Goal: Check status

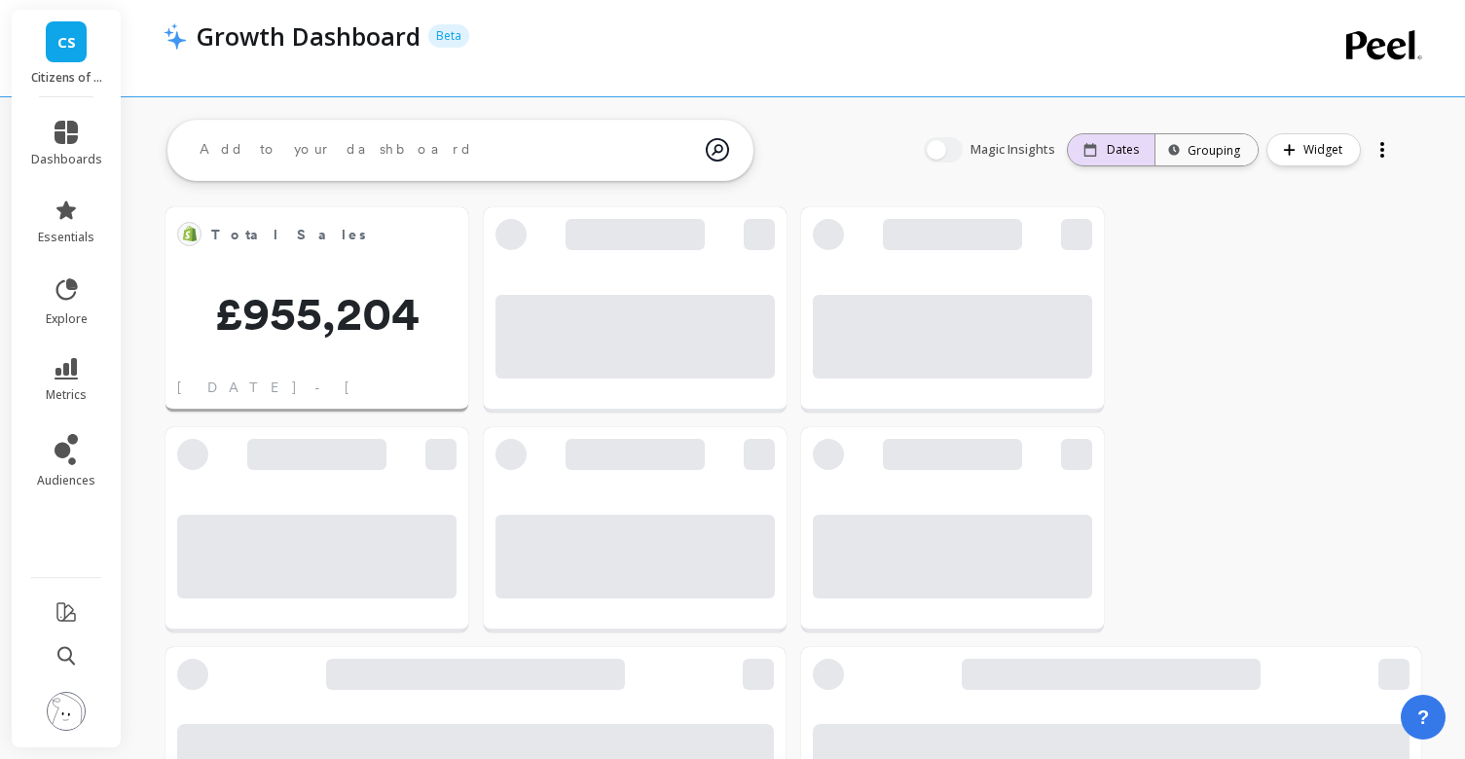
click at [1110, 157] on p "Dates" at bounding box center [1123, 150] width 32 height 16
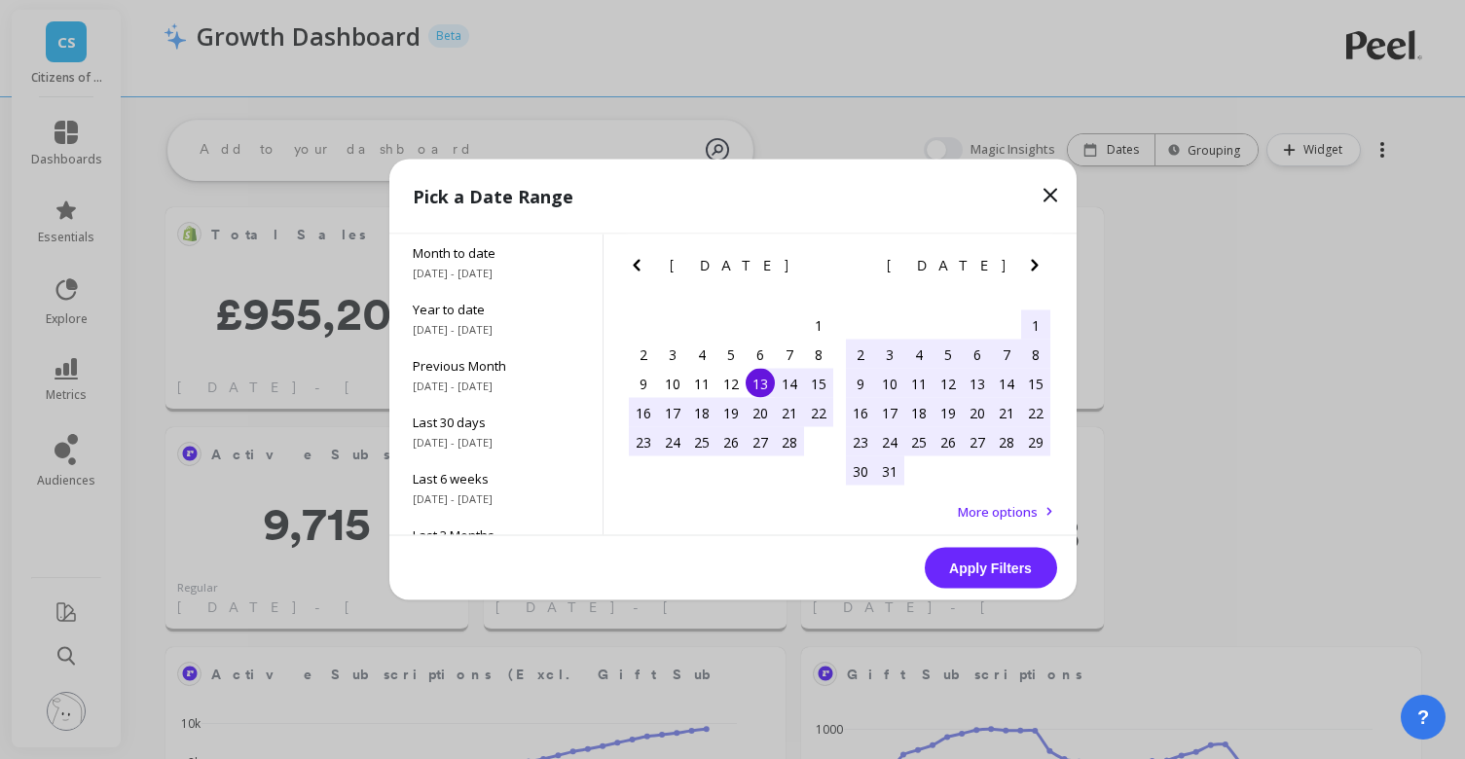
click at [638, 264] on icon "Previous Month" at bounding box center [636, 265] width 23 height 23
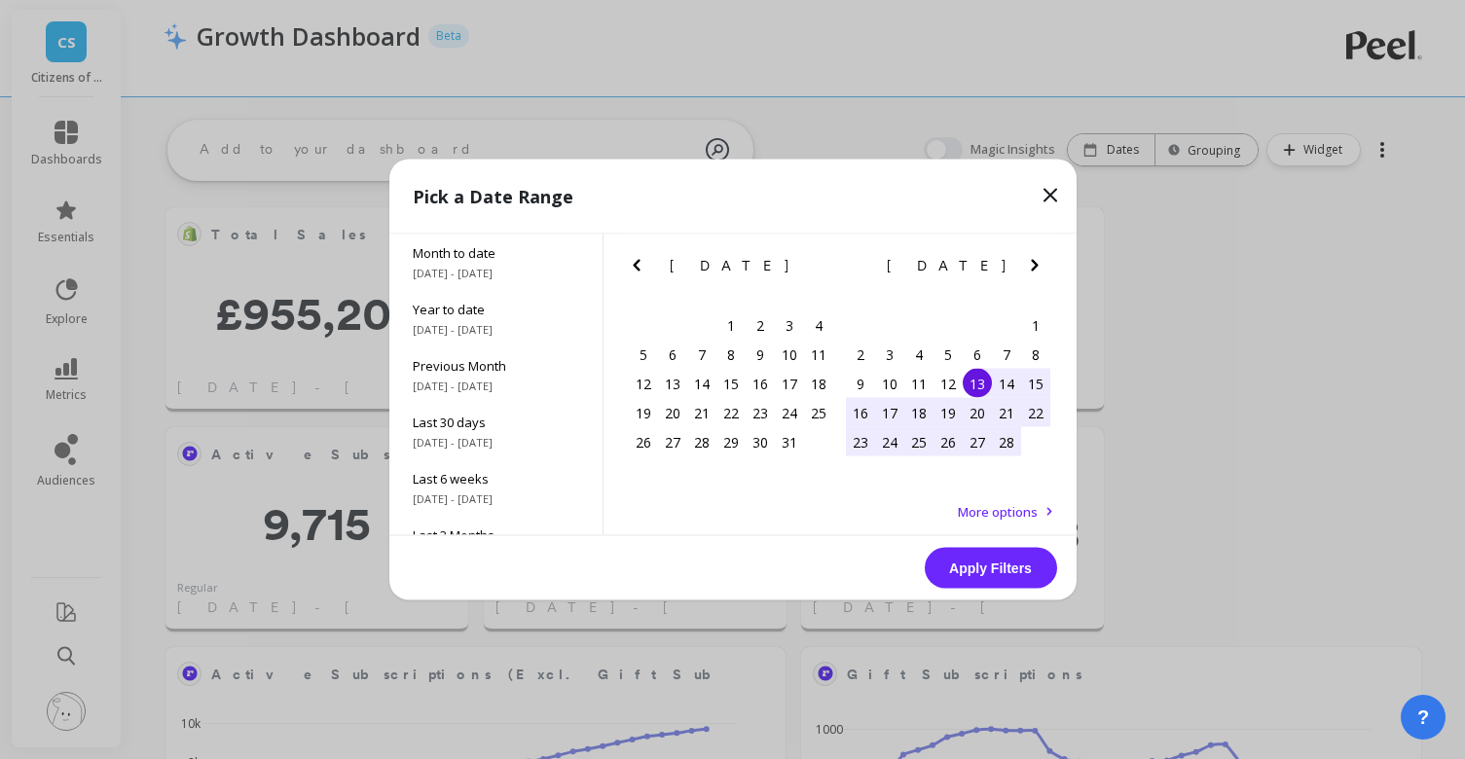
click at [638, 264] on icon "Previous Month" at bounding box center [636, 265] width 23 height 23
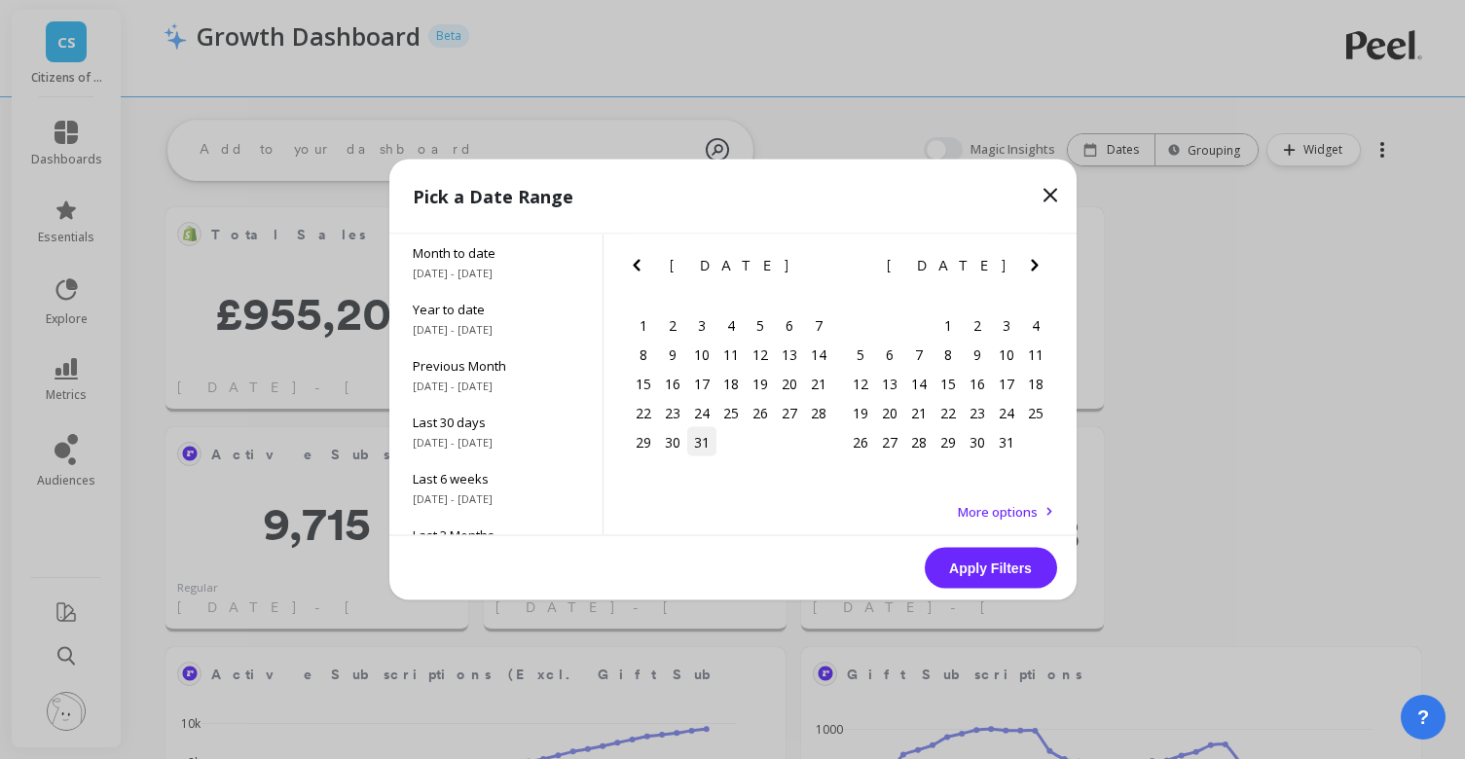
click at [706, 440] on div "31" at bounding box center [701, 441] width 29 height 29
click at [640, 318] on div "1" at bounding box center [643, 325] width 29 height 29
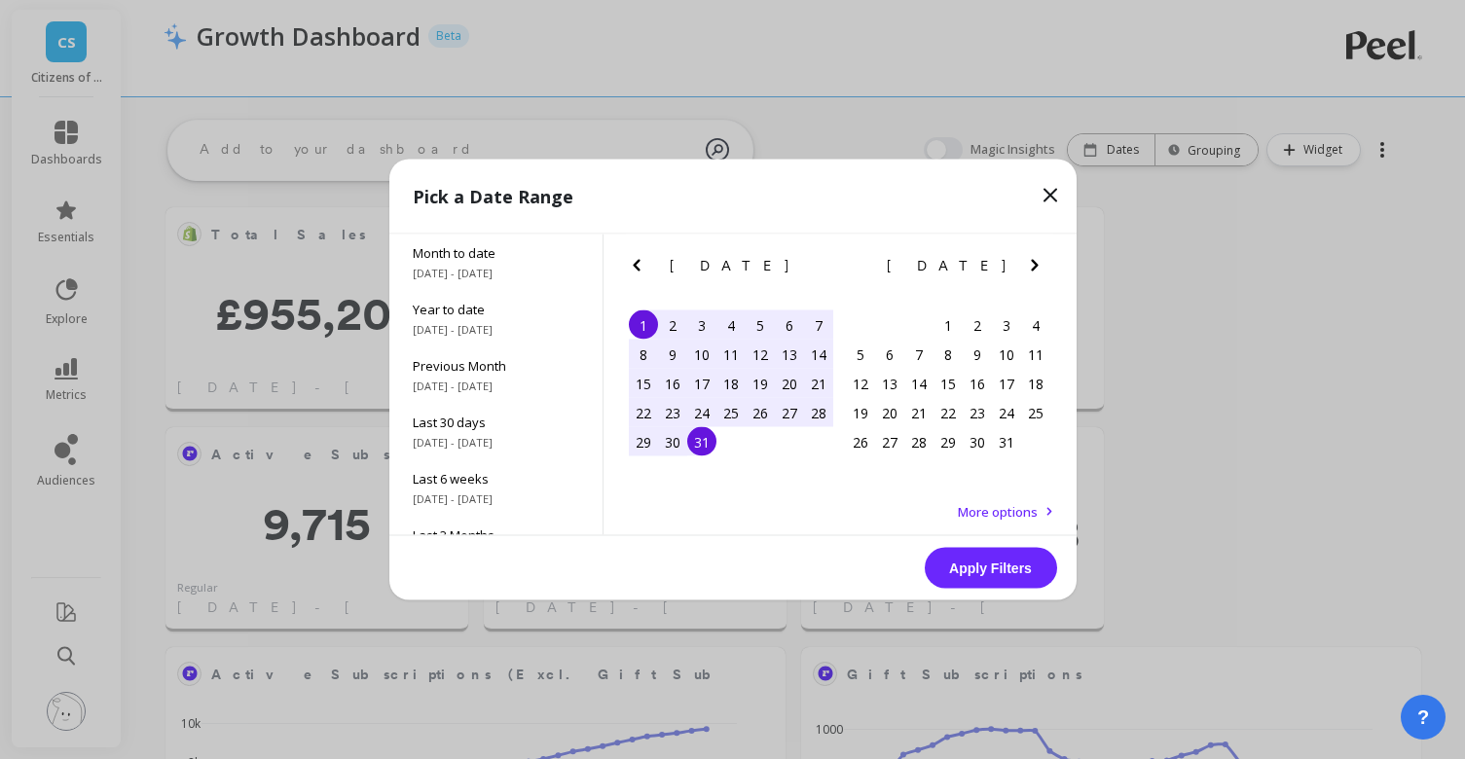
click at [707, 446] on div "31" at bounding box center [701, 441] width 29 height 29
click at [982, 571] on button "Apply Filters" at bounding box center [991, 568] width 132 height 41
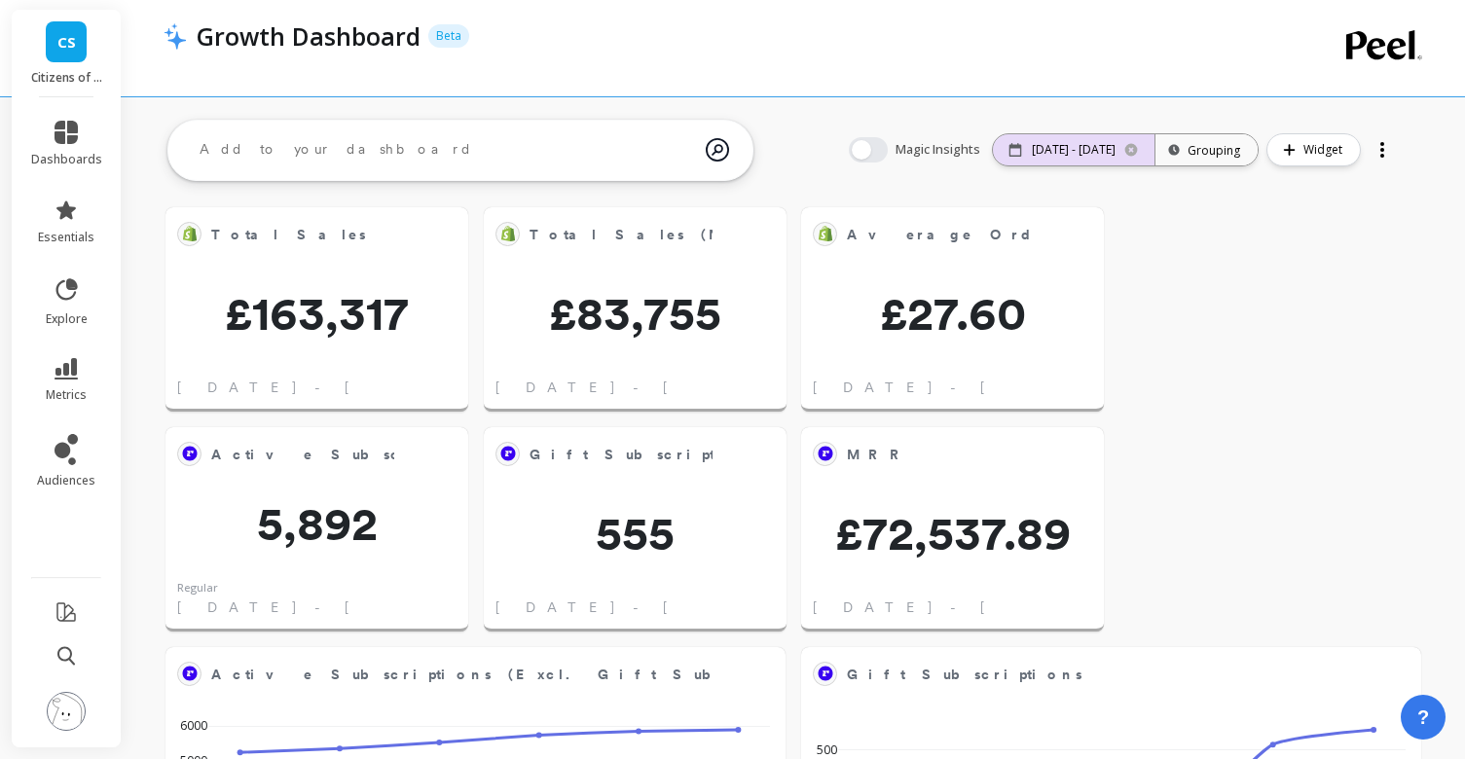
click at [1047, 146] on p "[DATE] - [DATE]" at bounding box center [1074, 150] width 84 height 16
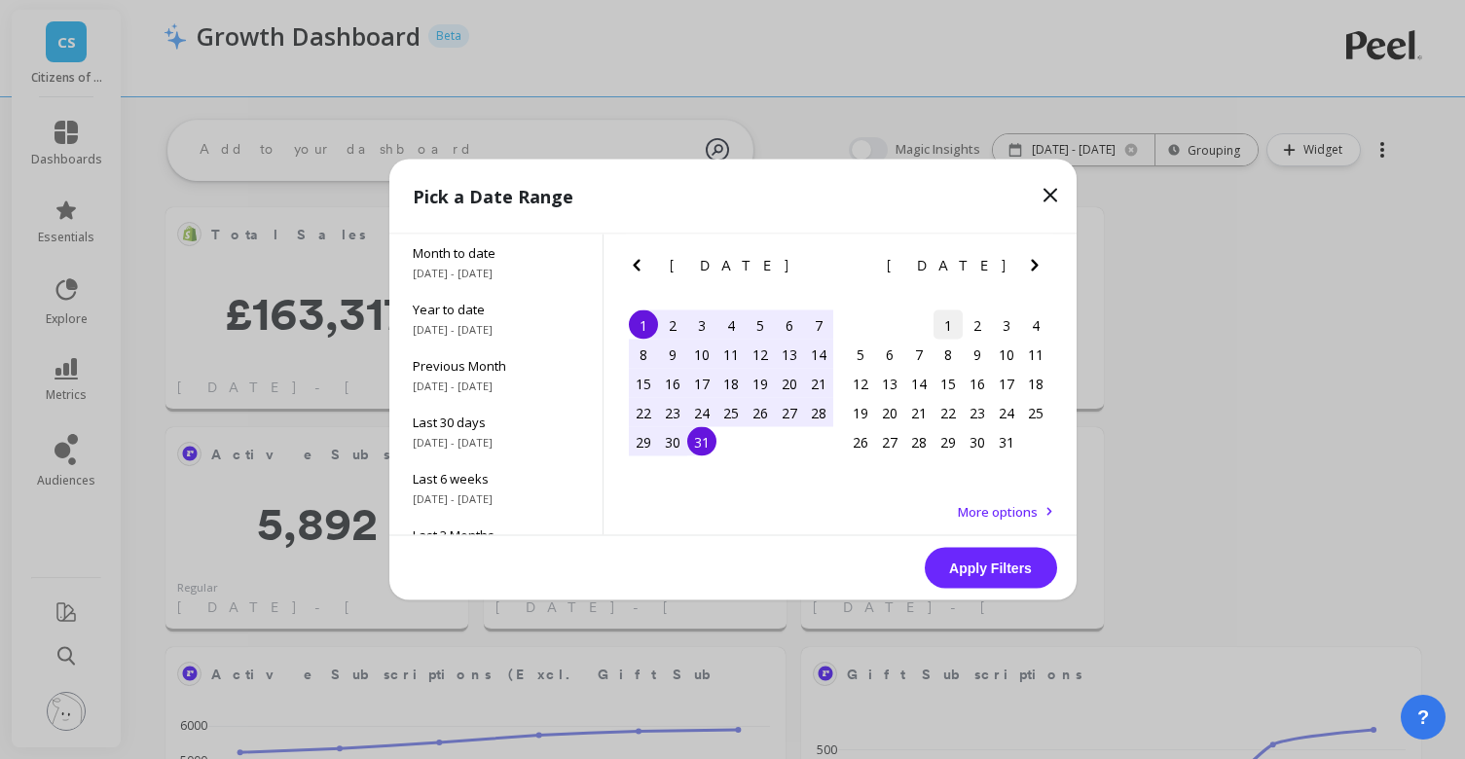
click at [939, 322] on div "1" at bounding box center [948, 325] width 29 height 29
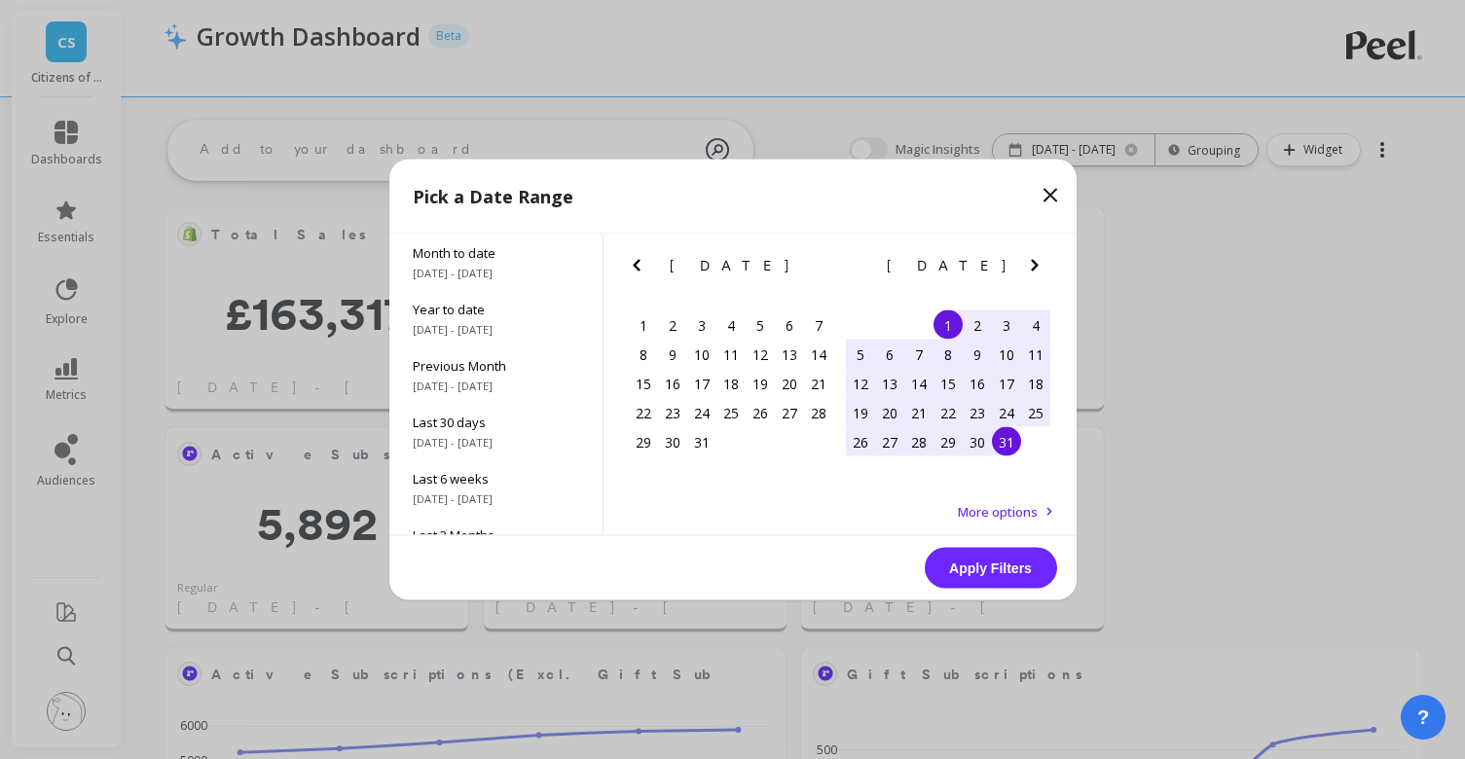
click at [1004, 449] on div "31" at bounding box center [1006, 441] width 29 height 29
click at [1012, 568] on button "Apply Filters" at bounding box center [991, 568] width 132 height 41
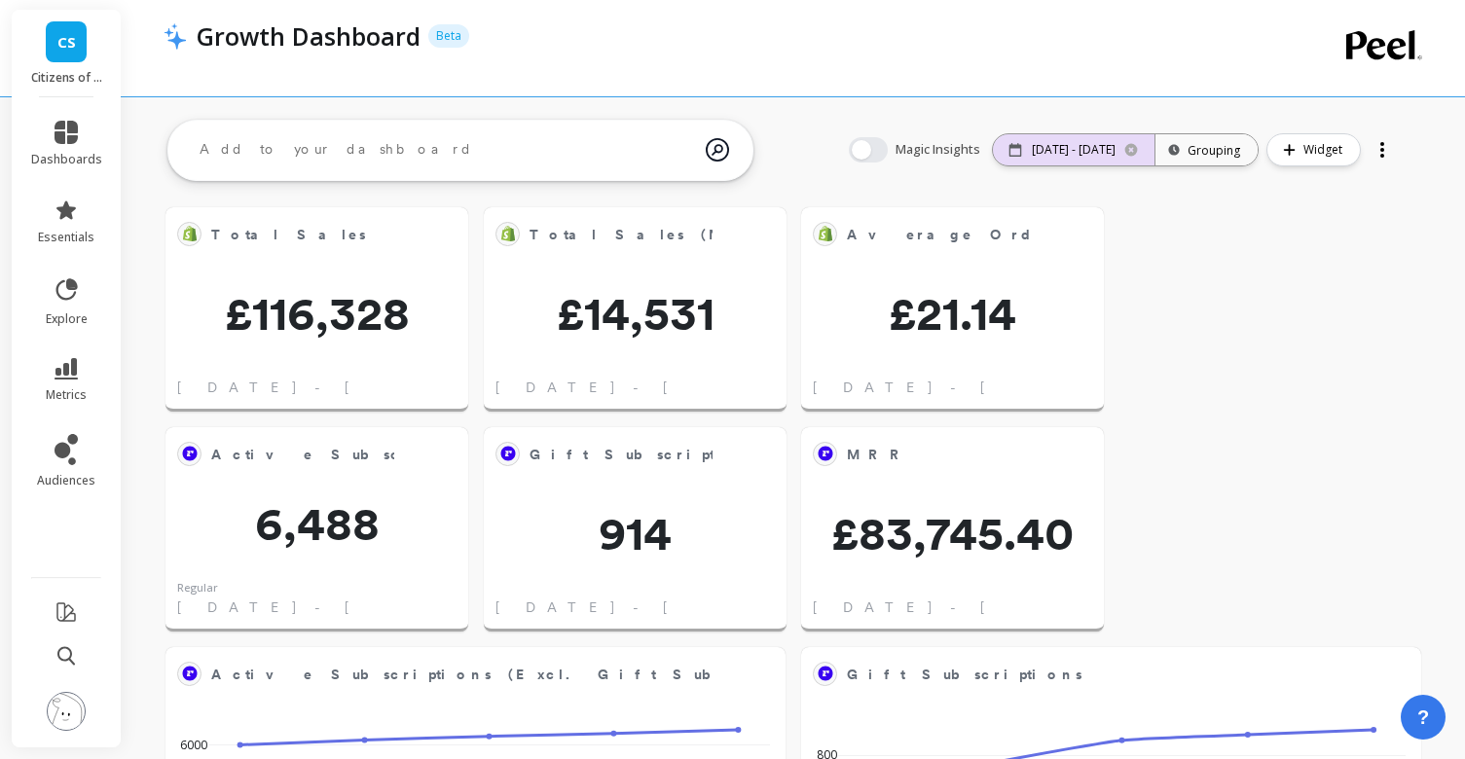
click at [1046, 139] on div "[DATE] - [DATE]" at bounding box center [1074, 149] width 162 height 31
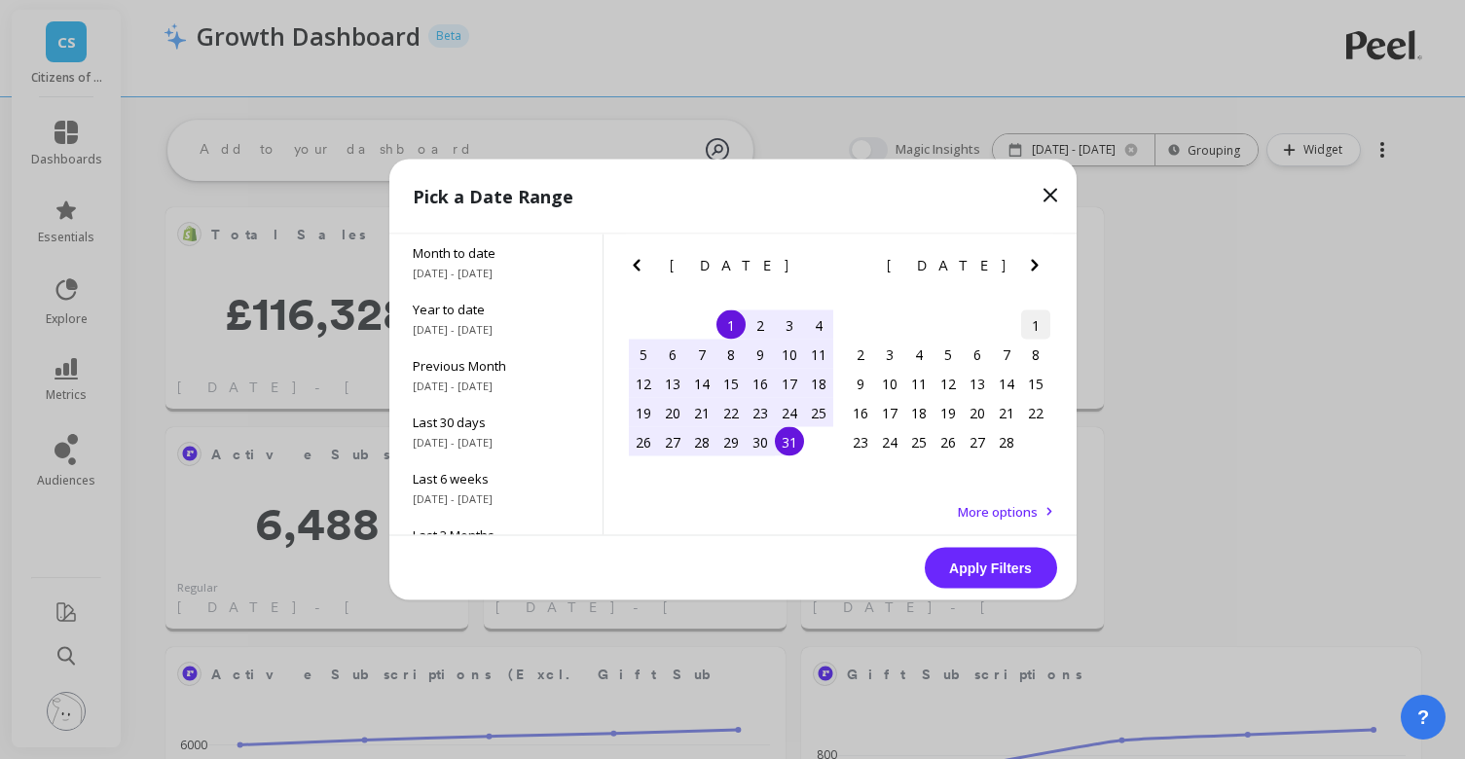
click at [1036, 321] on div "1" at bounding box center [1035, 325] width 29 height 29
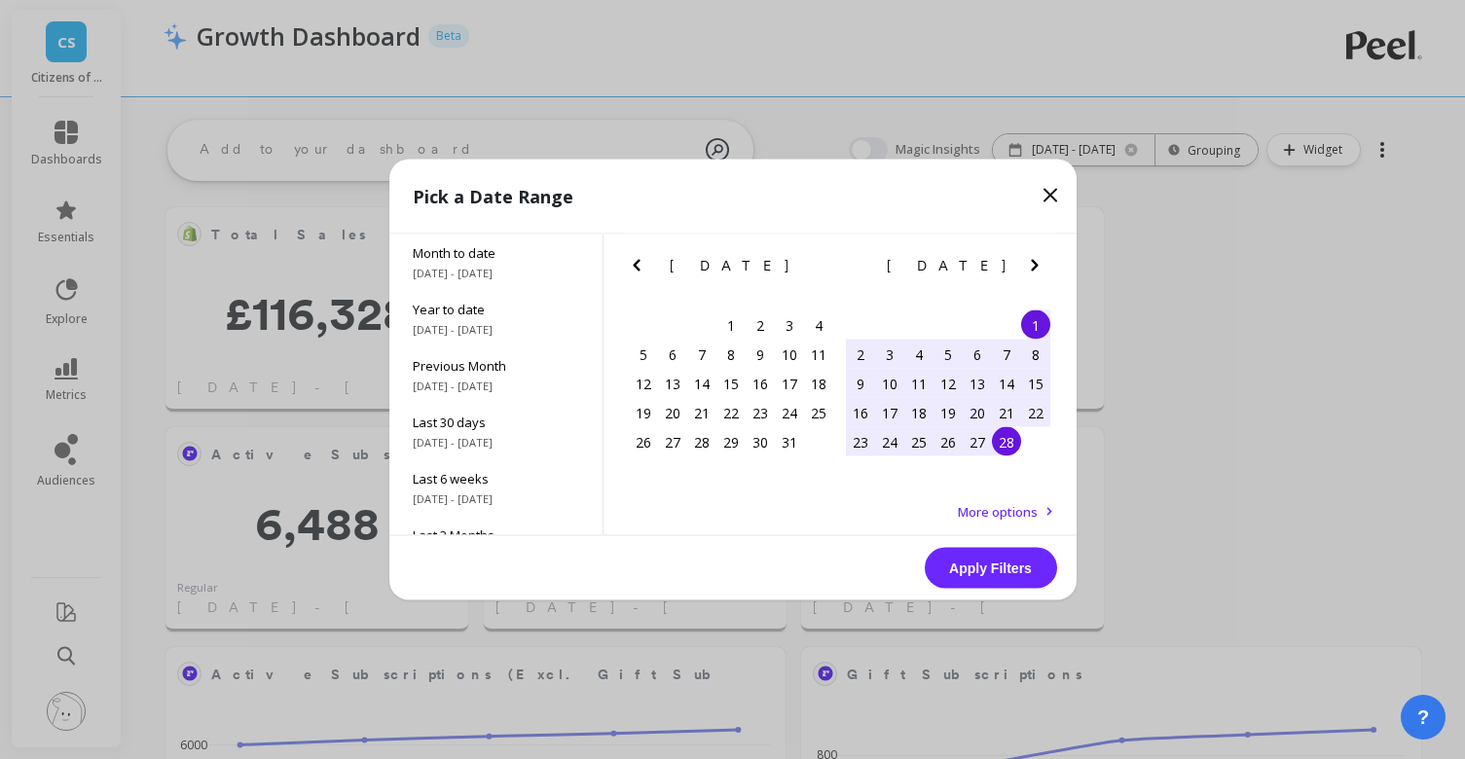
click at [1009, 442] on div "28" at bounding box center [1006, 441] width 29 height 29
click at [999, 567] on button "Apply Filters" at bounding box center [991, 568] width 132 height 41
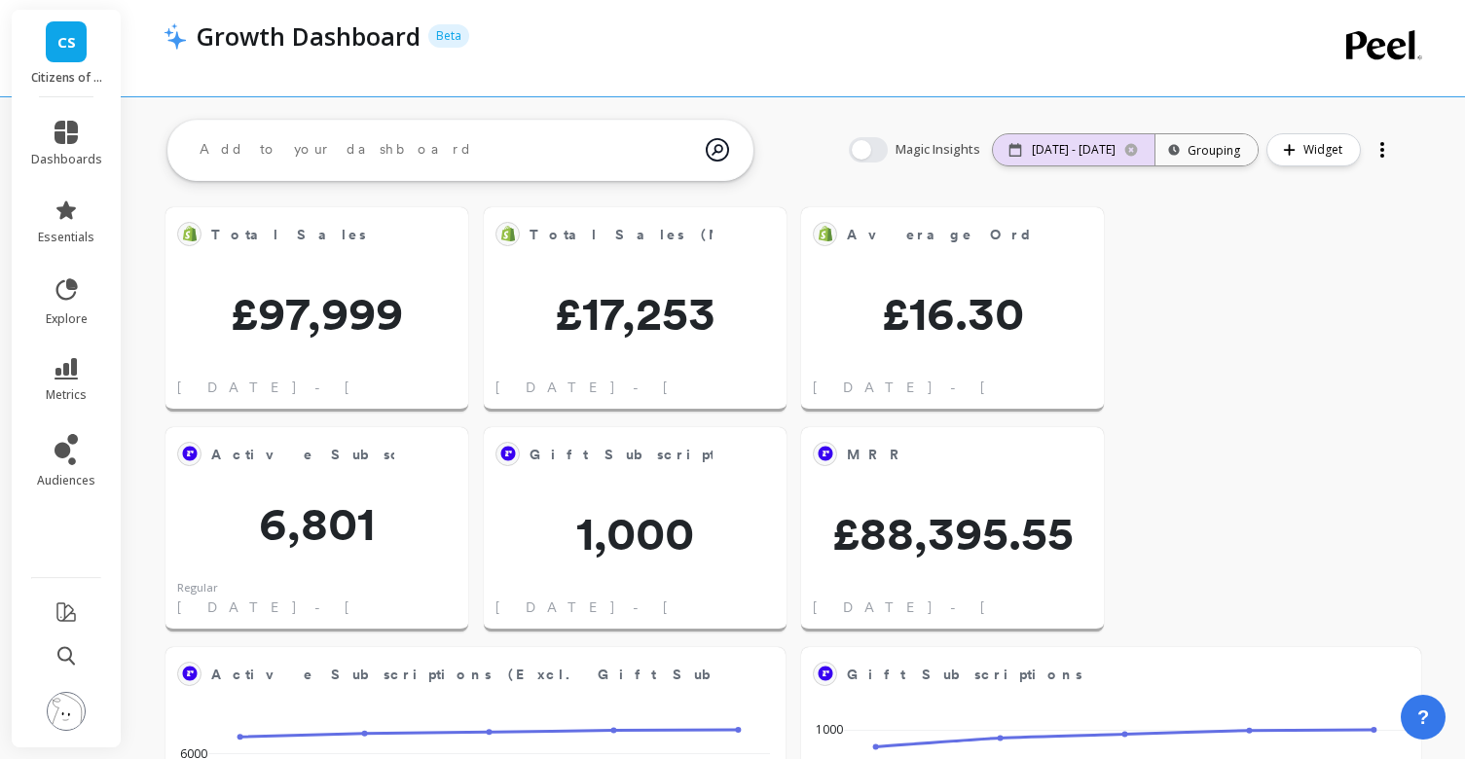
click at [1051, 152] on p "[DATE] - [DATE]" at bounding box center [1074, 150] width 84 height 16
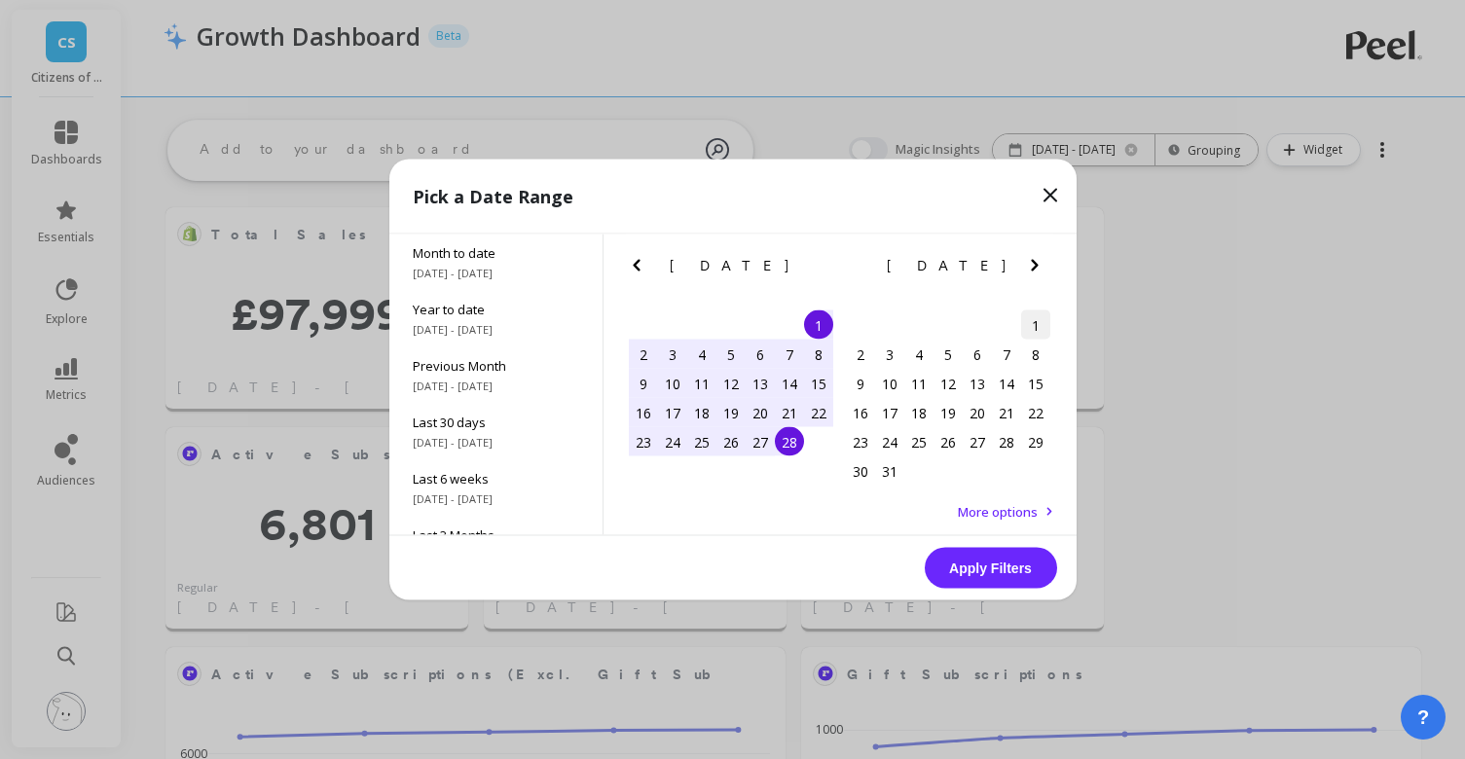
click at [1032, 317] on div "1" at bounding box center [1035, 325] width 29 height 29
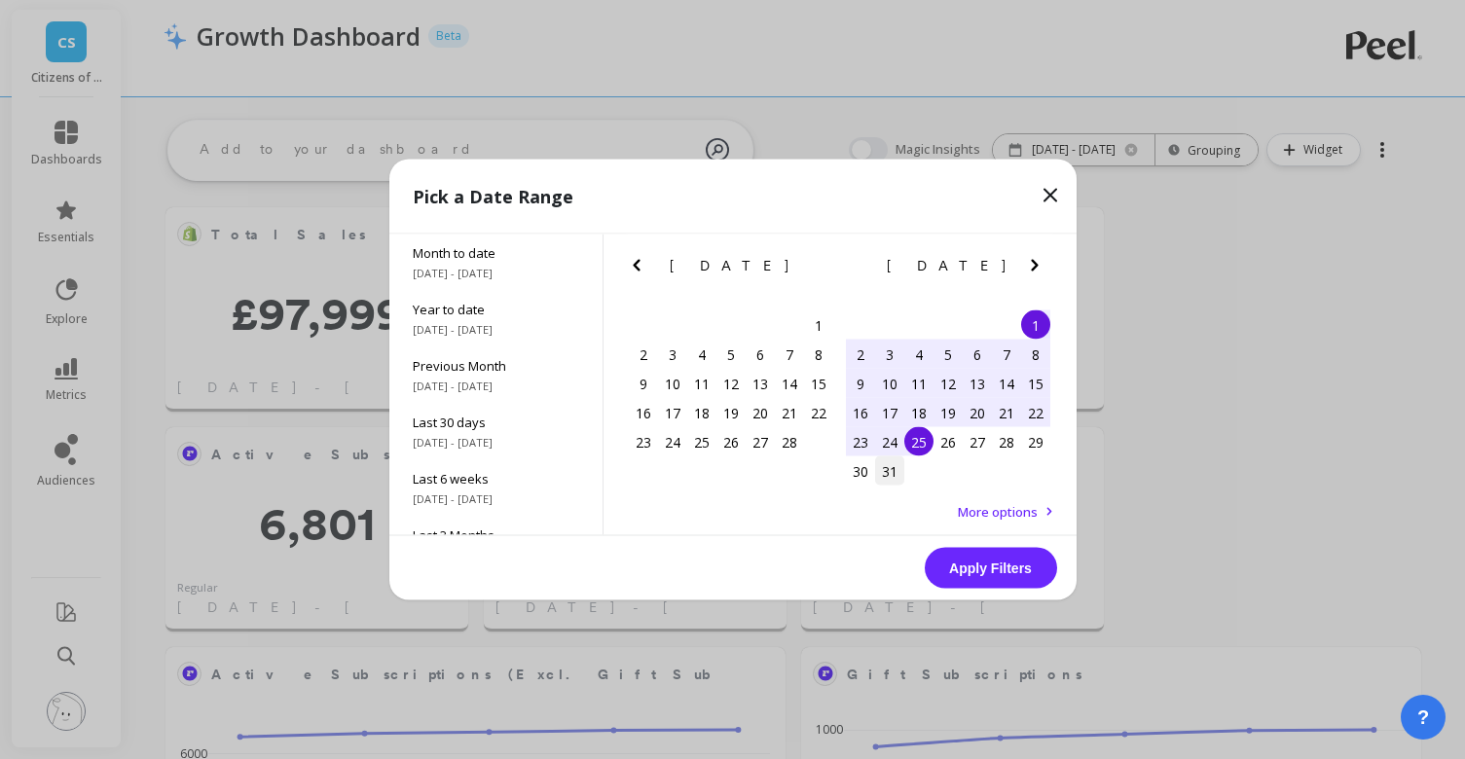
click at [891, 480] on div "31" at bounding box center [889, 471] width 29 height 29
click at [995, 562] on button "Apply Filters" at bounding box center [991, 568] width 132 height 41
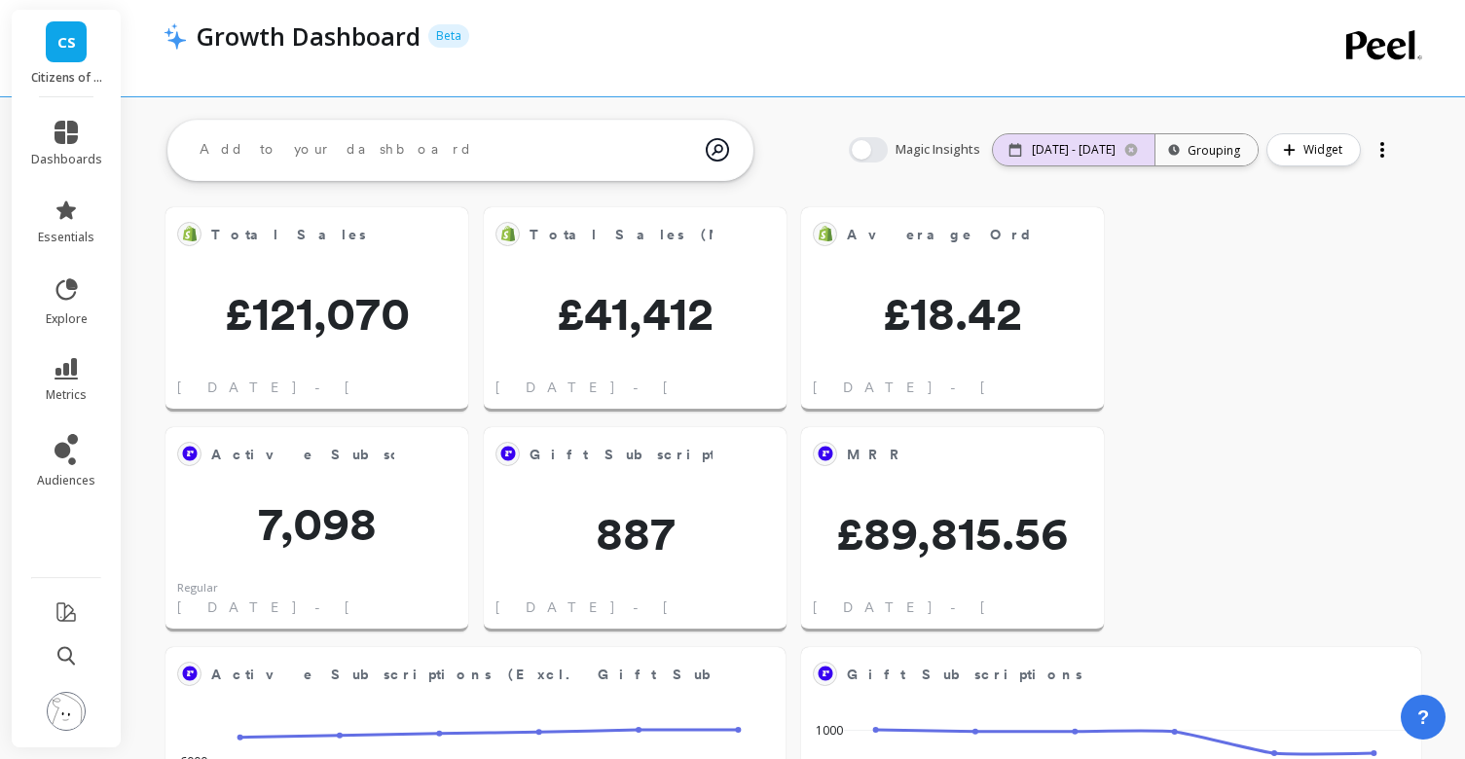
click at [1069, 154] on p "[DATE] - [DATE]" at bounding box center [1074, 150] width 84 height 16
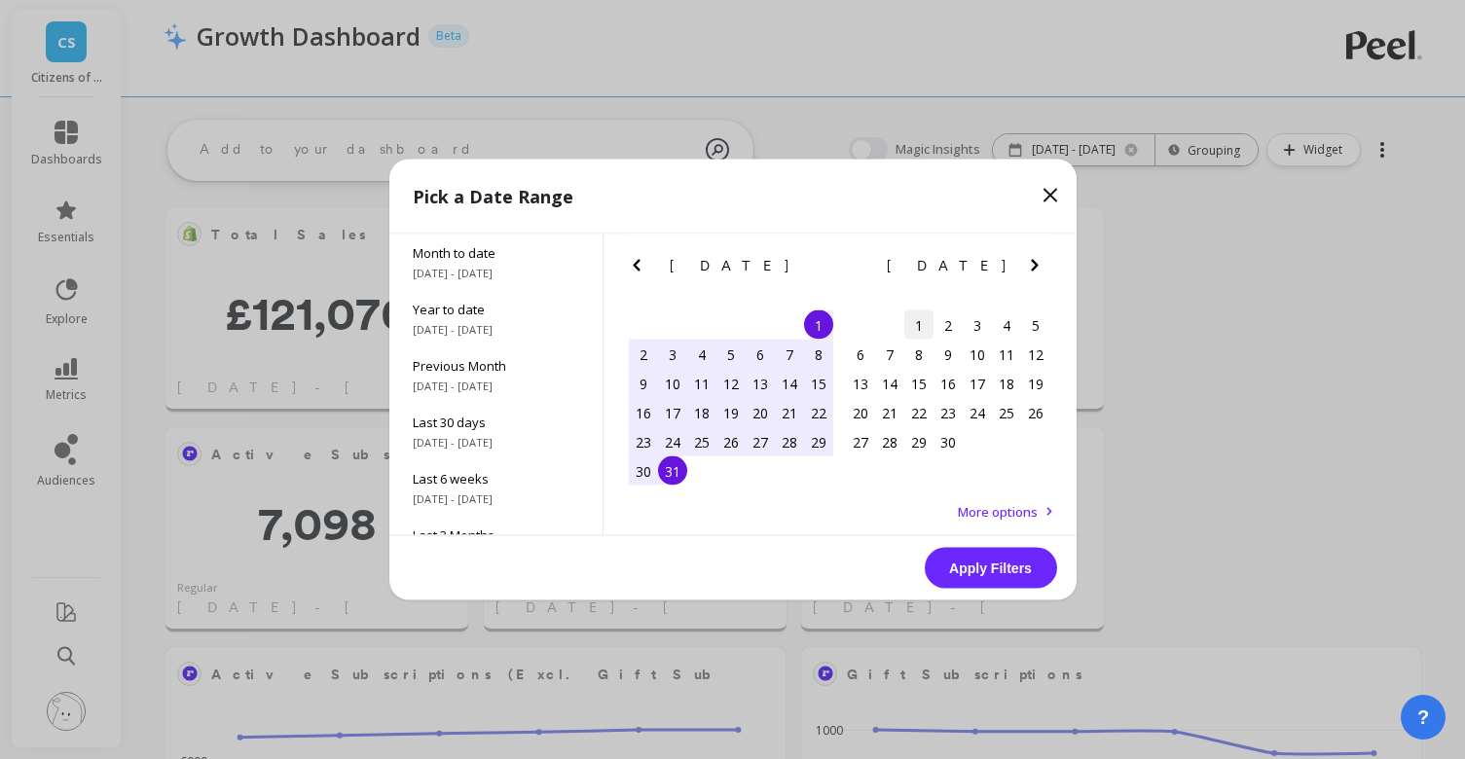
click at [922, 322] on div "1" at bounding box center [918, 325] width 29 height 29
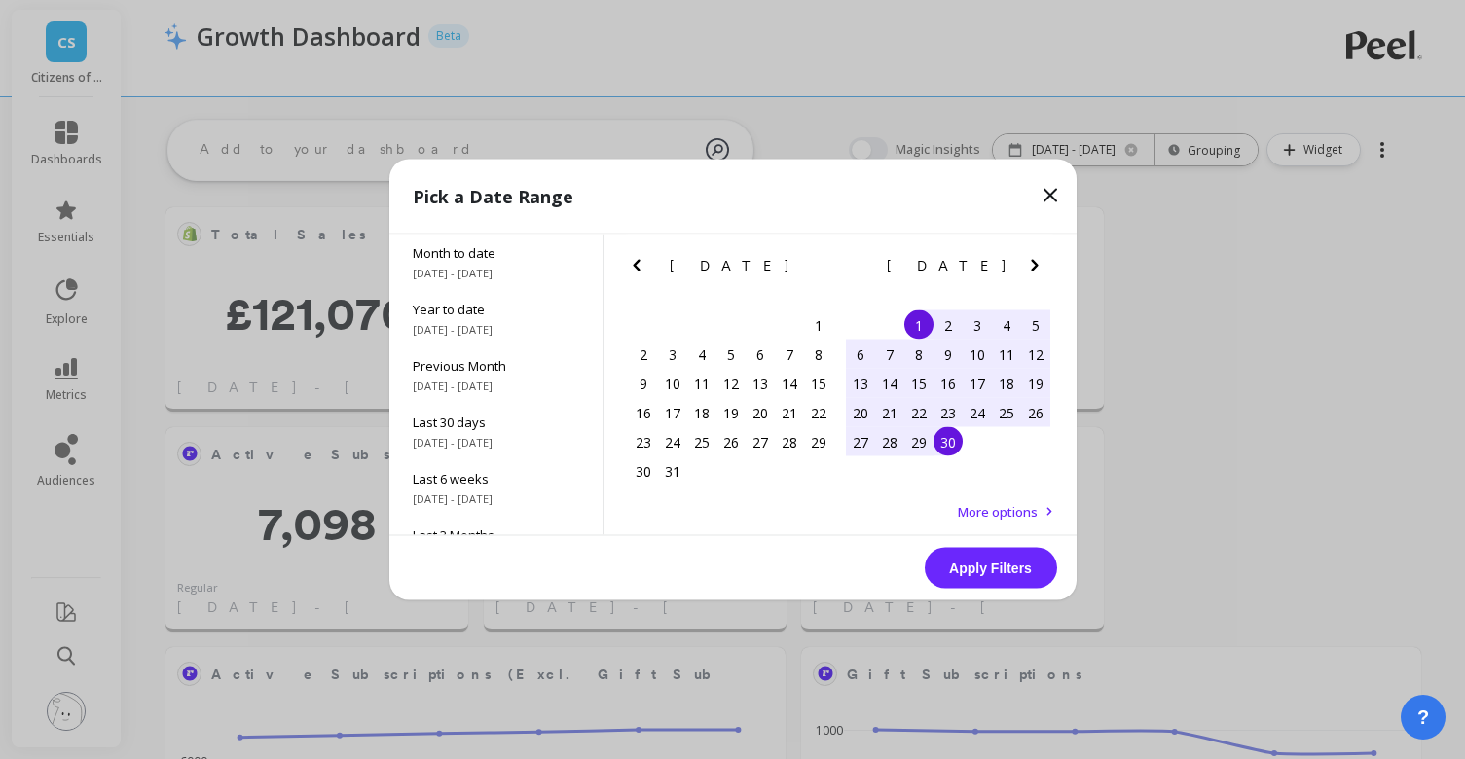
click at [944, 439] on div "30" at bounding box center [948, 441] width 29 height 29
click at [998, 572] on button "Apply Filters" at bounding box center [991, 568] width 132 height 41
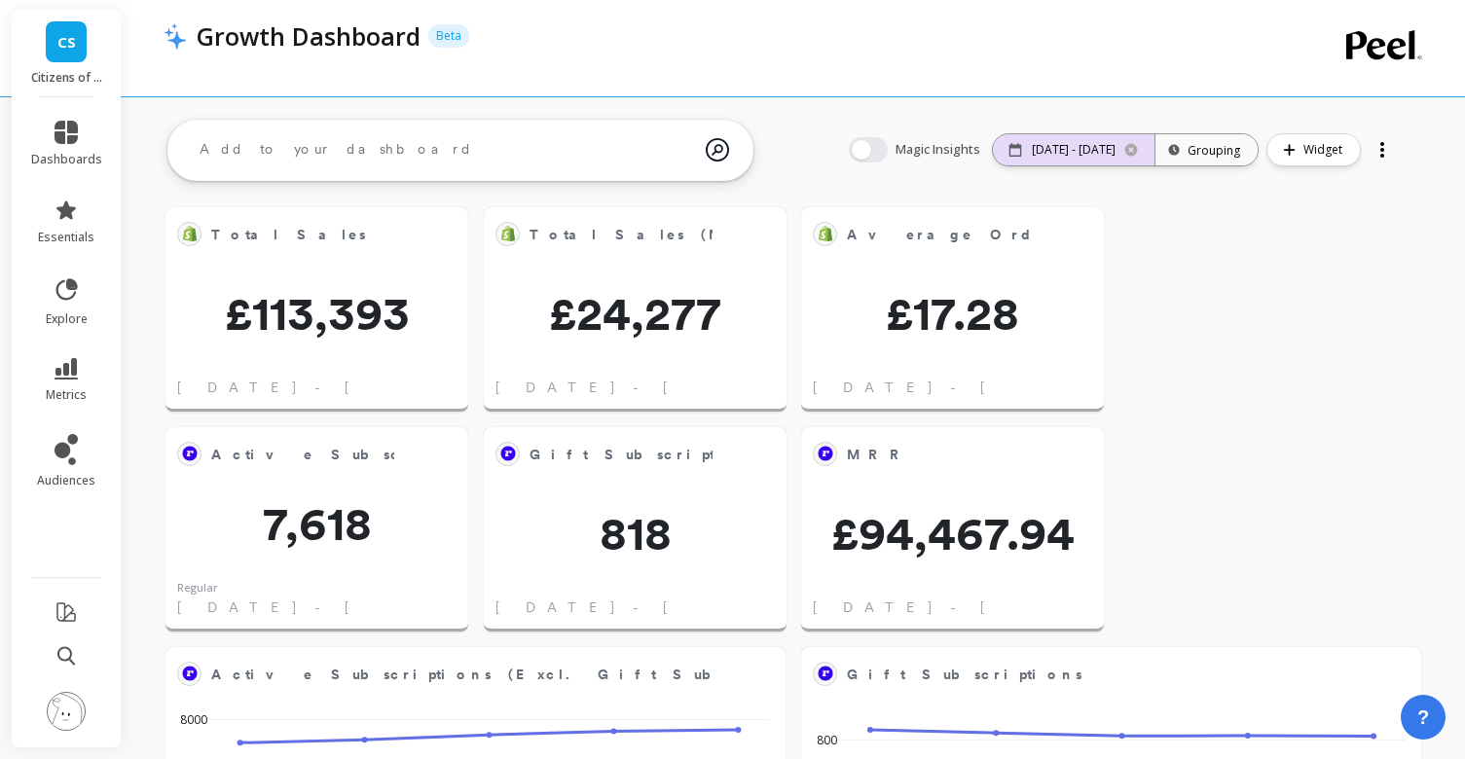
click at [1114, 156] on p "[DATE] - [DATE]" at bounding box center [1074, 150] width 84 height 16
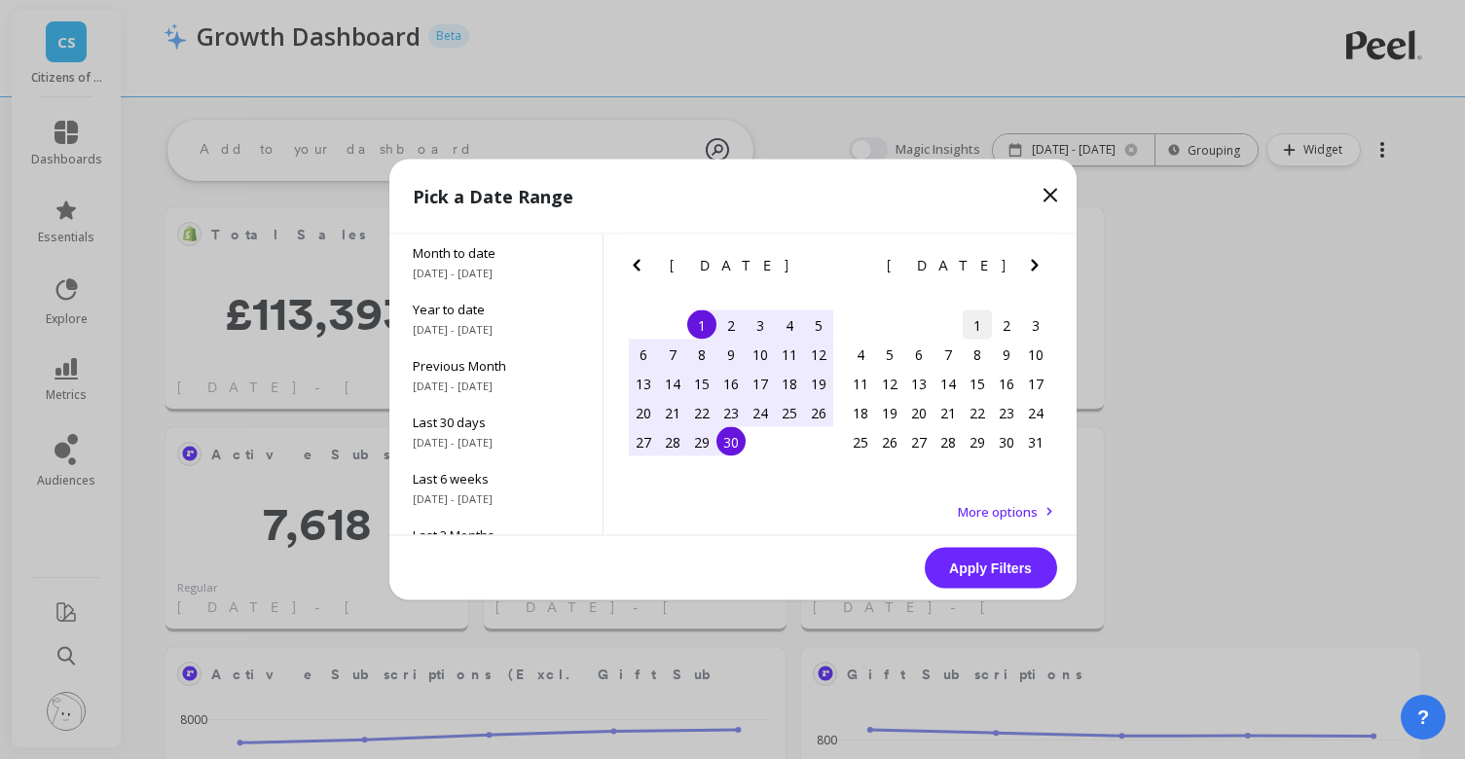
click at [985, 325] on div "1" at bounding box center [977, 325] width 29 height 29
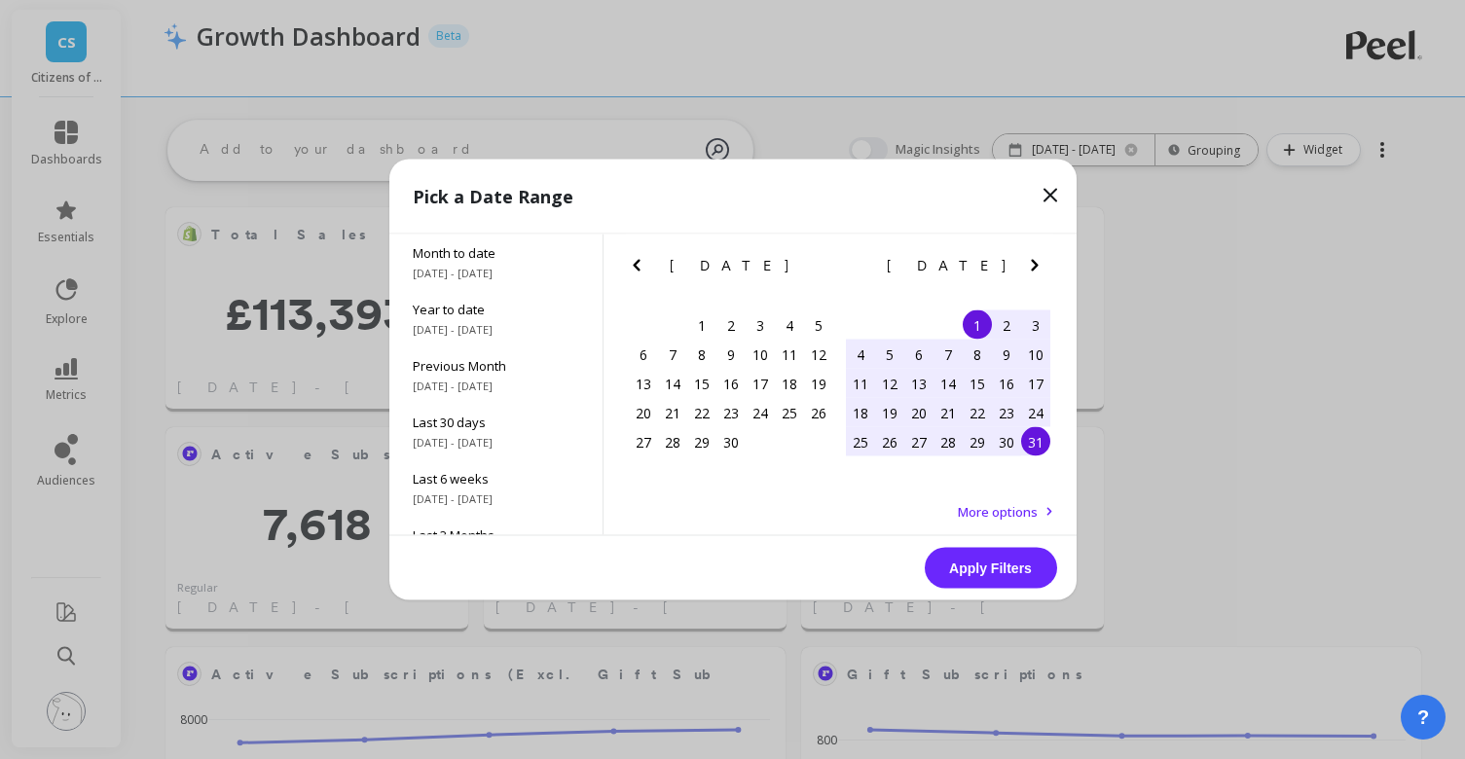
click at [1038, 443] on div "31" at bounding box center [1035, 441] width 29 height 29
click at [982, 565] on button "Apply Filters" at bounding box center [991, 568] width 132 height 41
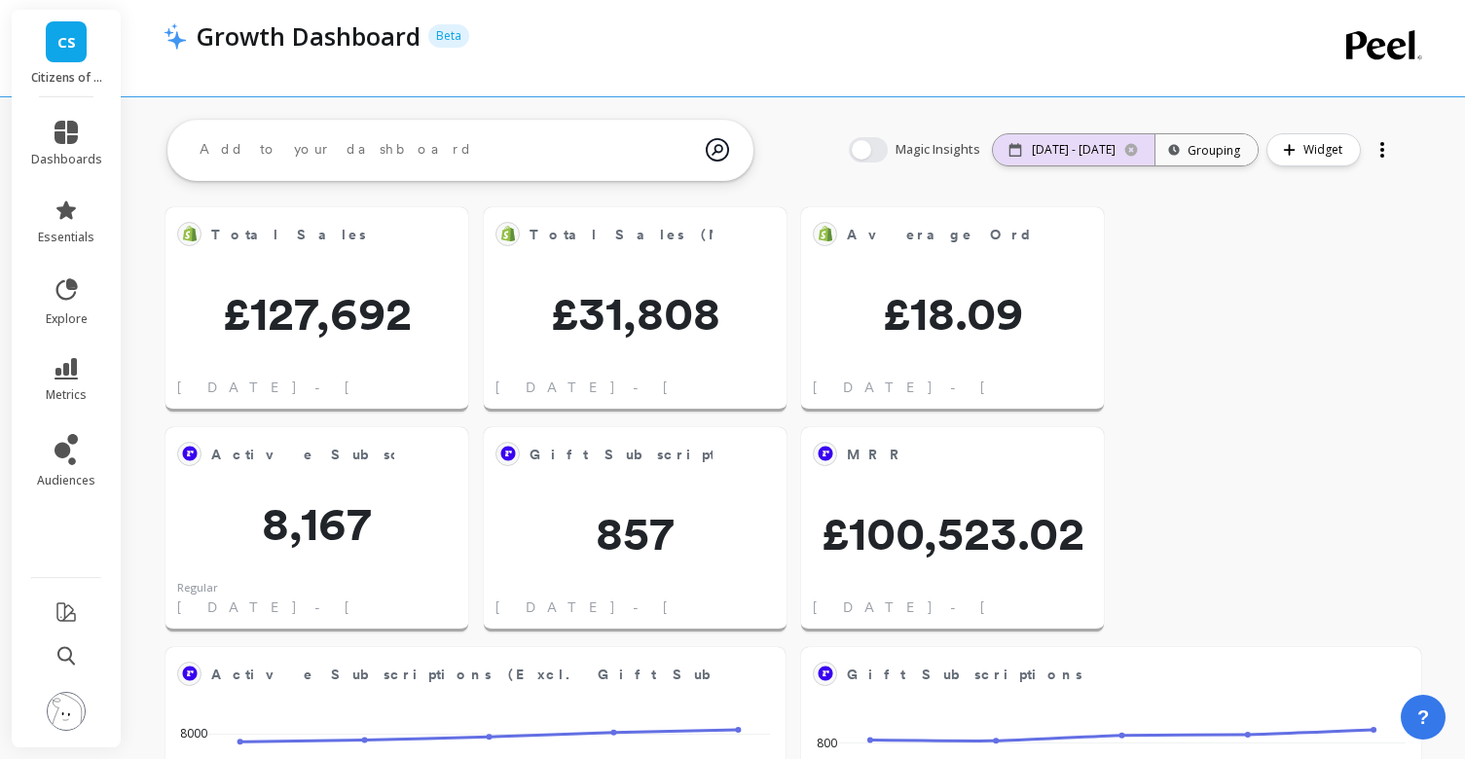
click at [1073, 147] on p "[DATE] - [DATE]" at bounding box center [1074, 150] width 84 height 16
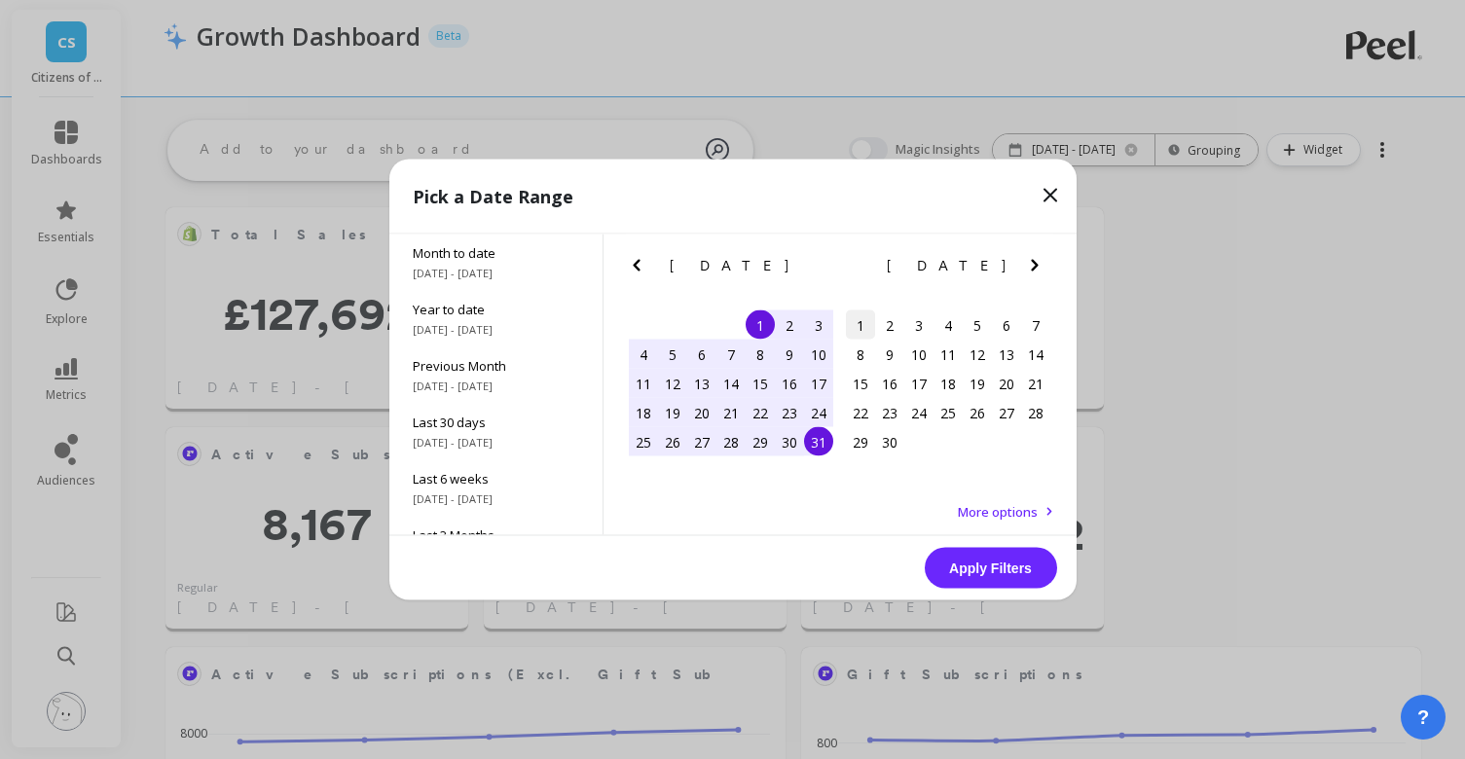
click at [864, 323] on div "1" at bounding box center [860, 325] width 29 height 29
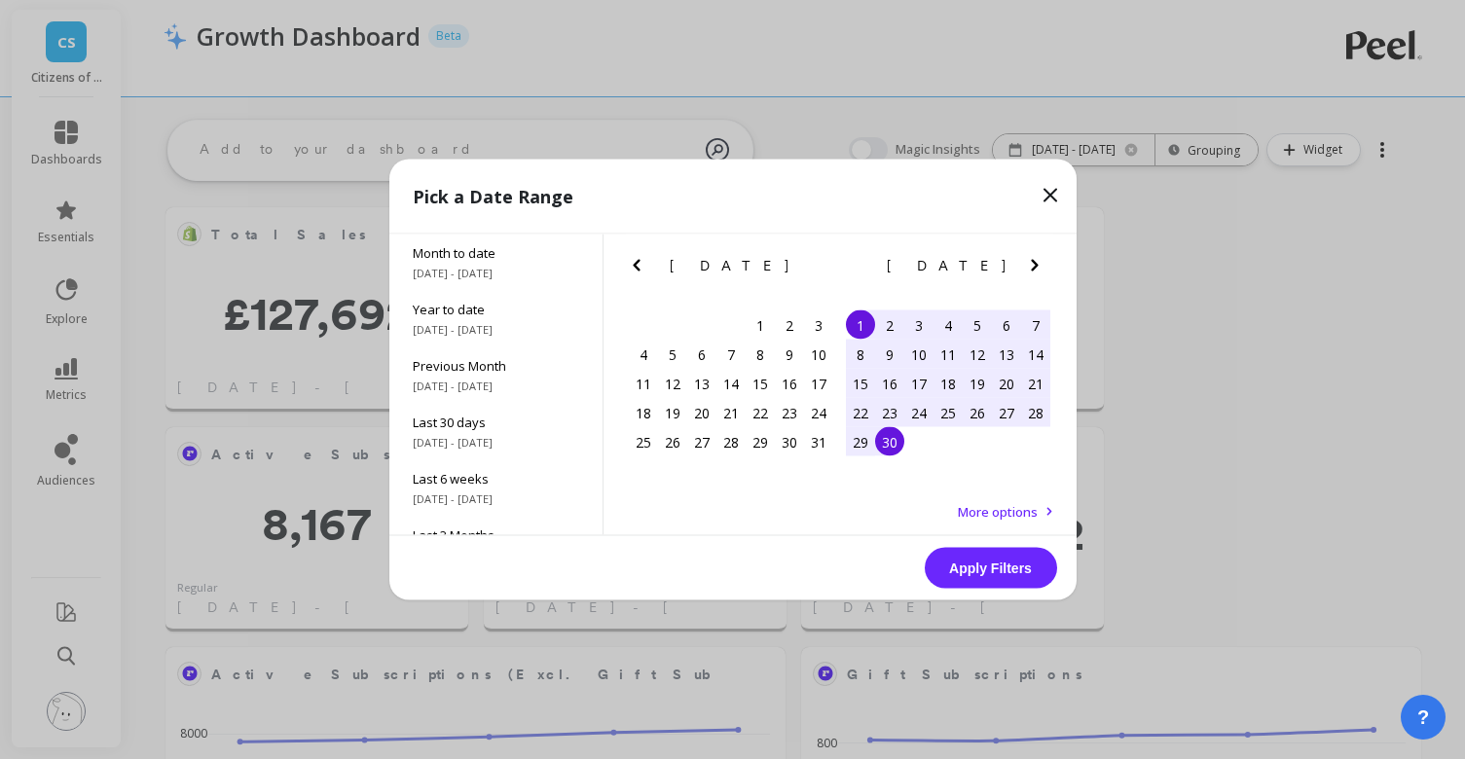
click at [896, 439] on div "30" at bounding box center [889, 441] width 29 height 29
click at [965, 565] on button "Apply Filters" at bounding box center [991, 568] width 132 height 41
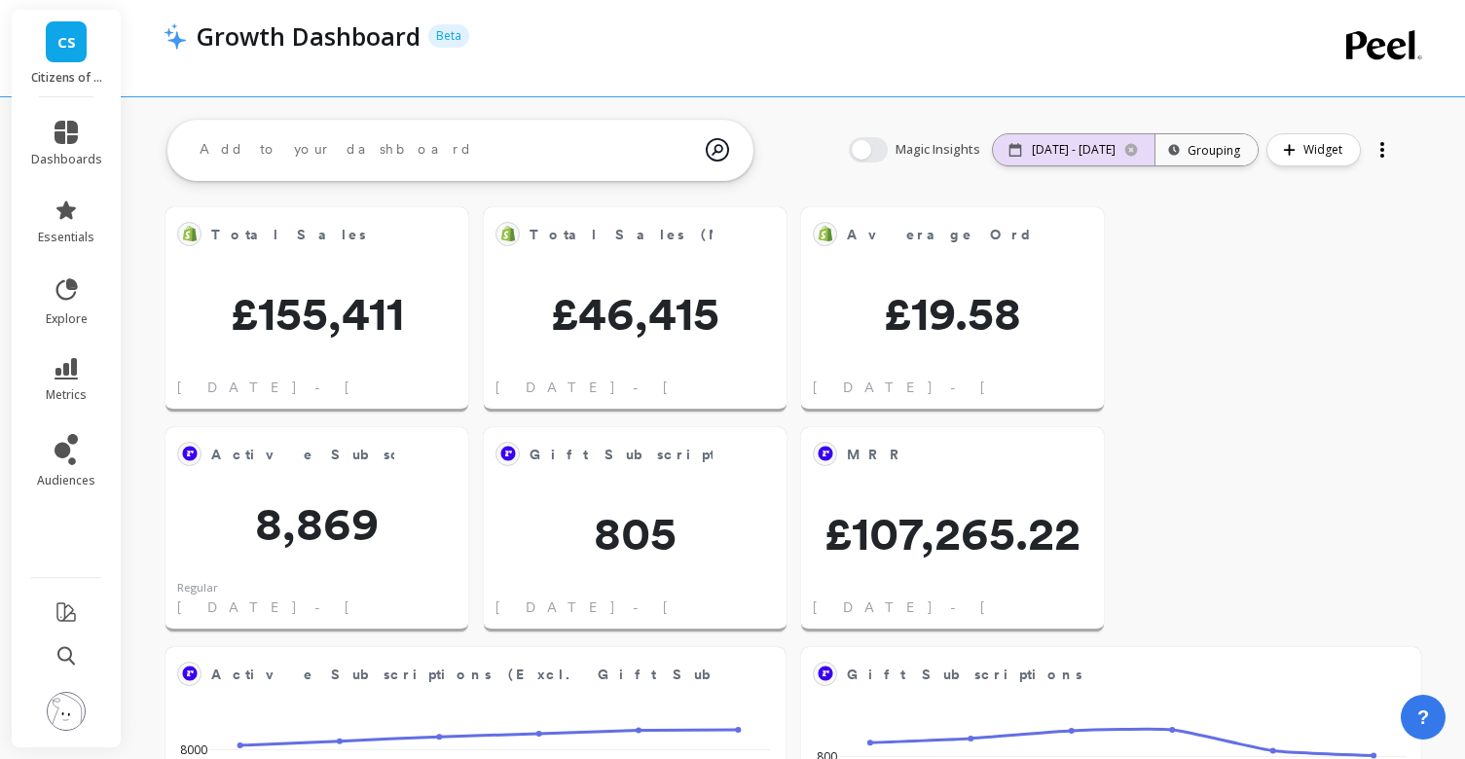
click at [1067, 157] on p "[DATE] - [DATE]" at bounding box center [1074, 150] width 84 height 16
click at [1078, 154] on p "[DATE] - [DATE]" at bounding box center [1074, 150] width 84 height 16
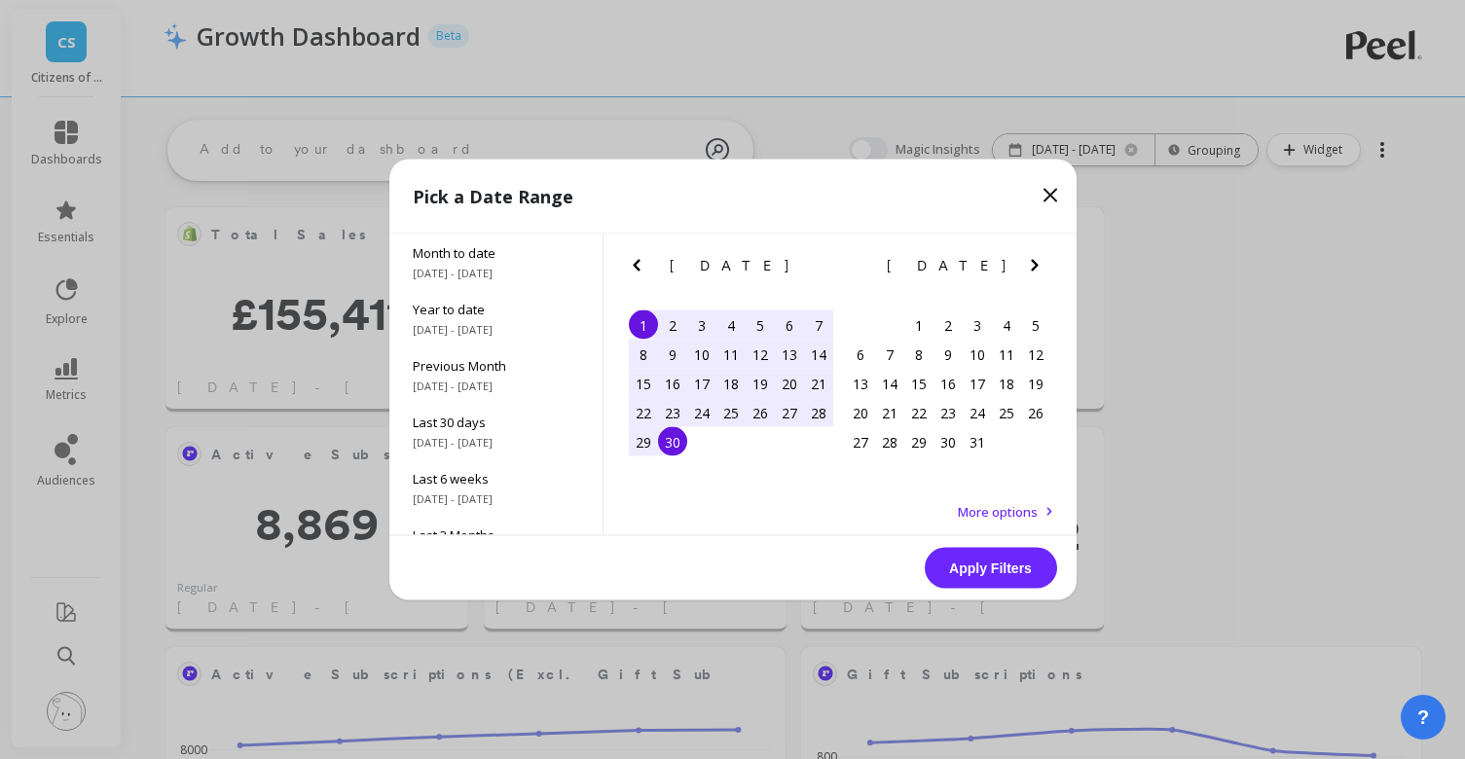
click at [635, 271] on icon "Previous Month" at bounding box center [636, 265] width 23 height 23
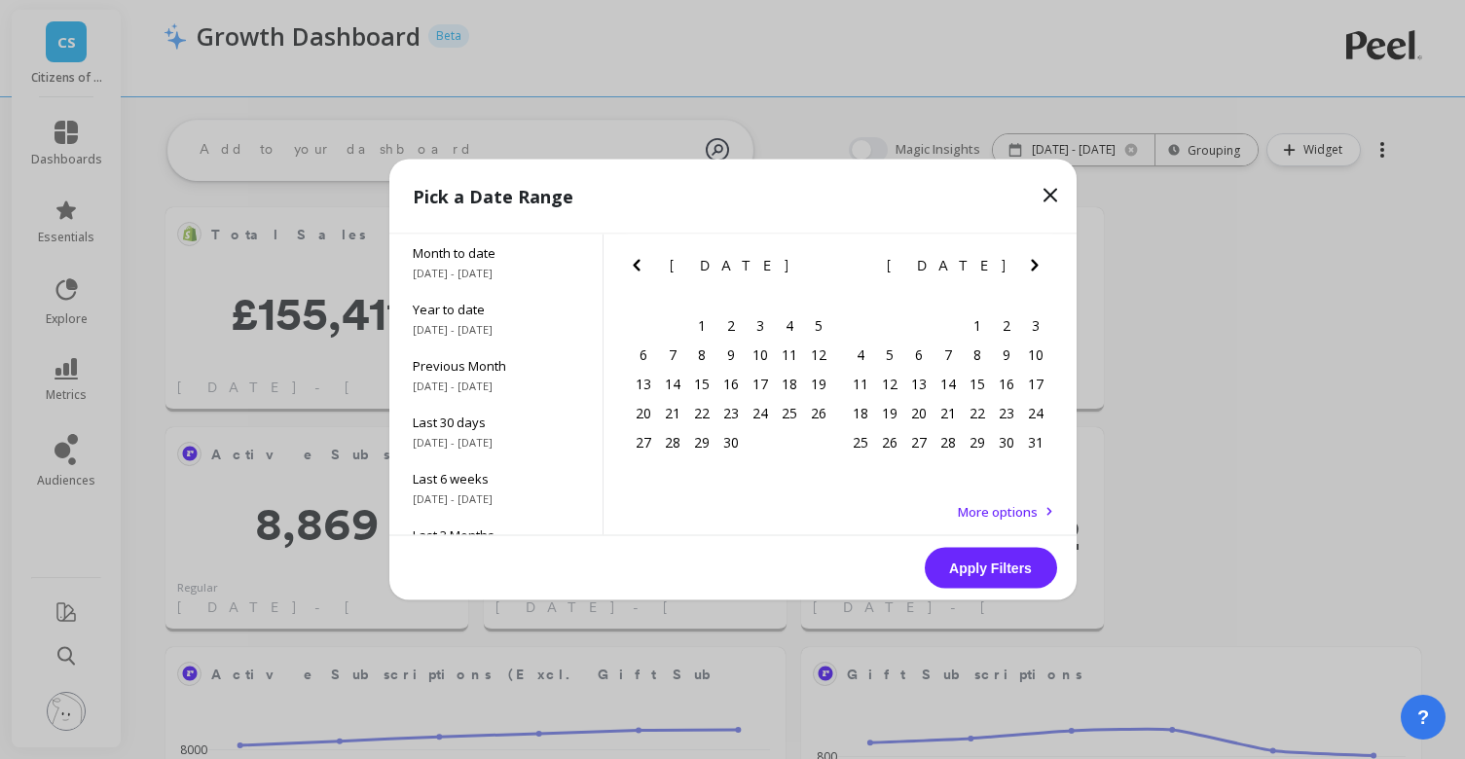
click at [635, 271] on icon "Previous Month" at bounding box center [636, 265] width 23 height 23
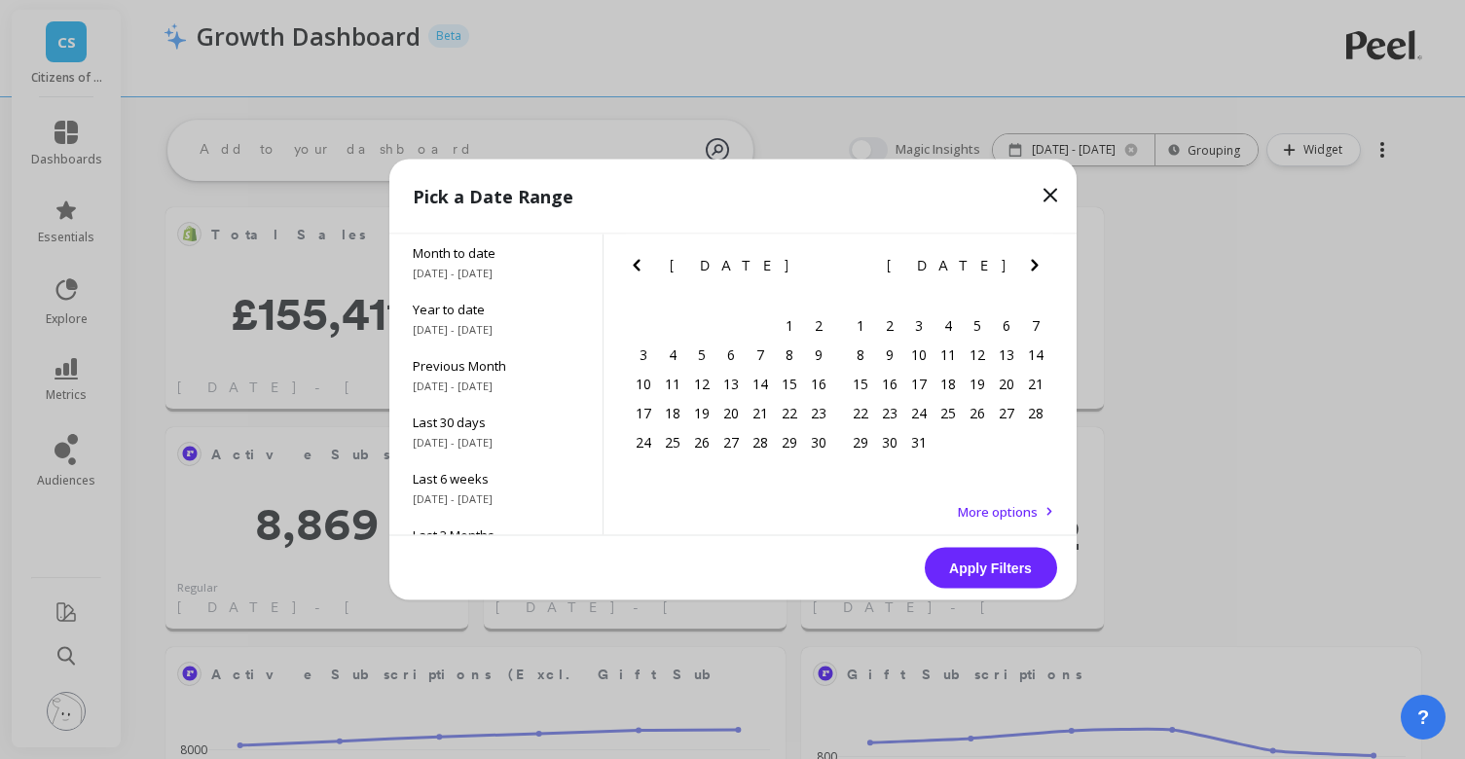
click at [635, 271] on icon "Previous Month" at bounding box center [636, 265] width 23 height 23
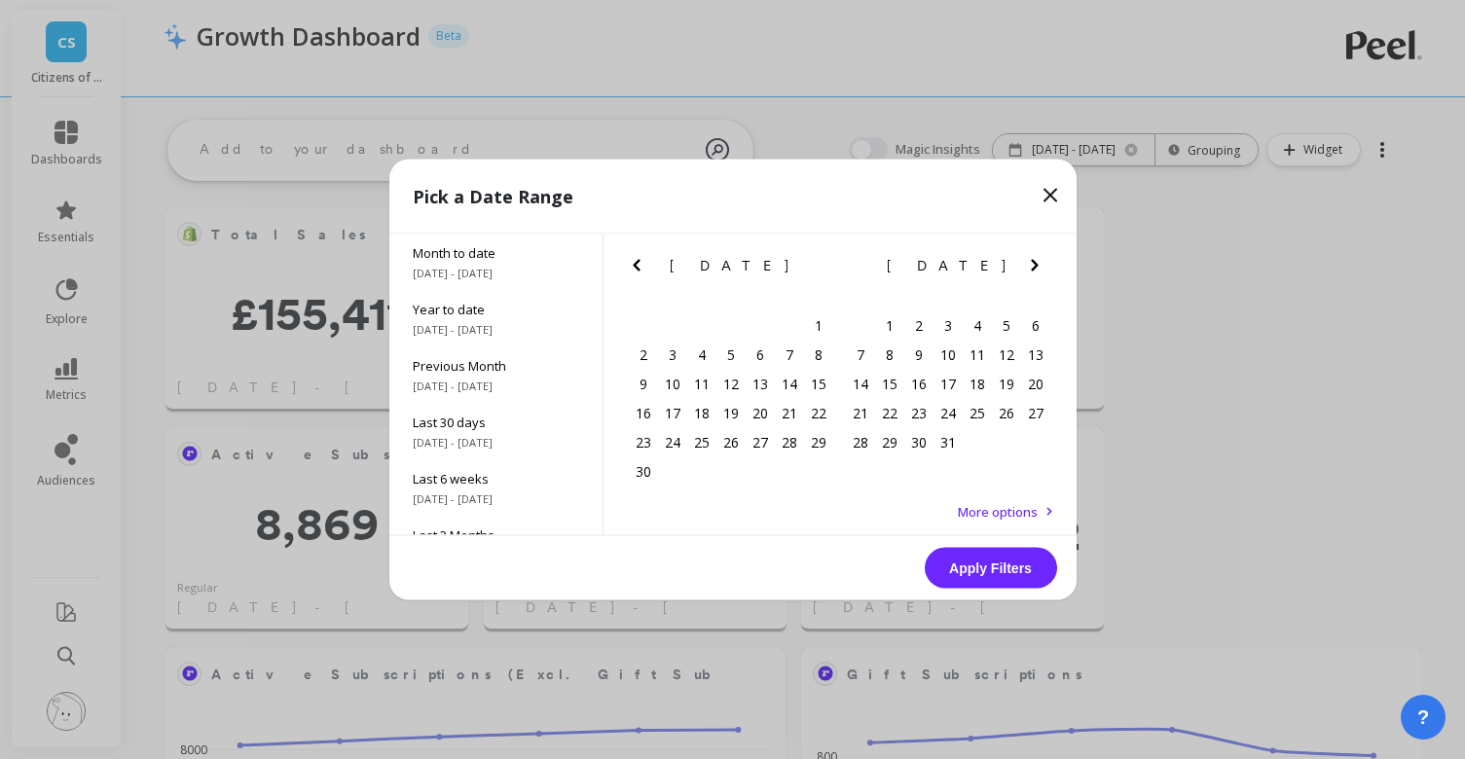
click at [635, 271] on icon "Previous Month" at bounding box center [636, 265] width 23 height 23
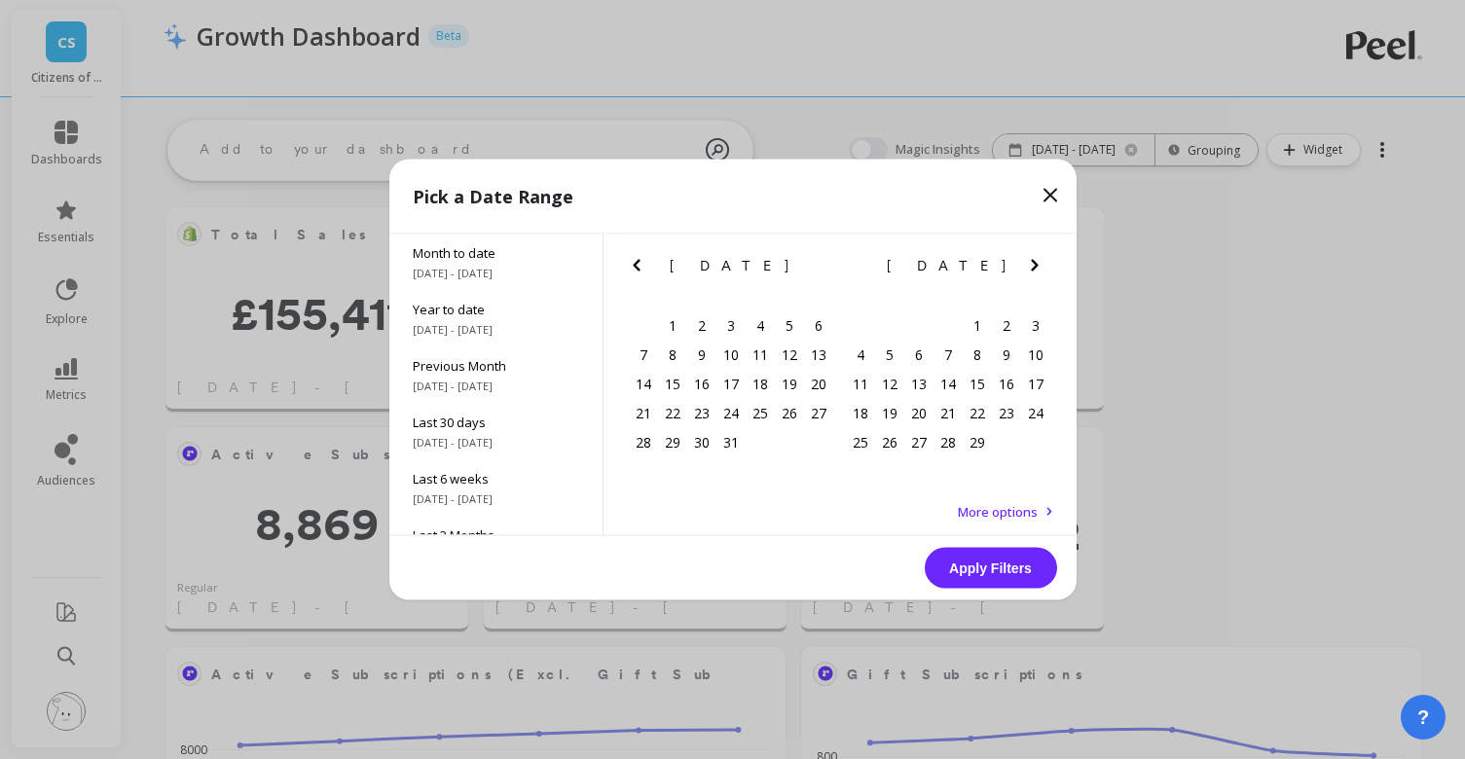
click at [635, 271] on icon "Previous Month" at bounding box center [636, 265] width 23 height 23
click at [788, 324] on div "1" at bounding box center [789, 325] width 29 height 29
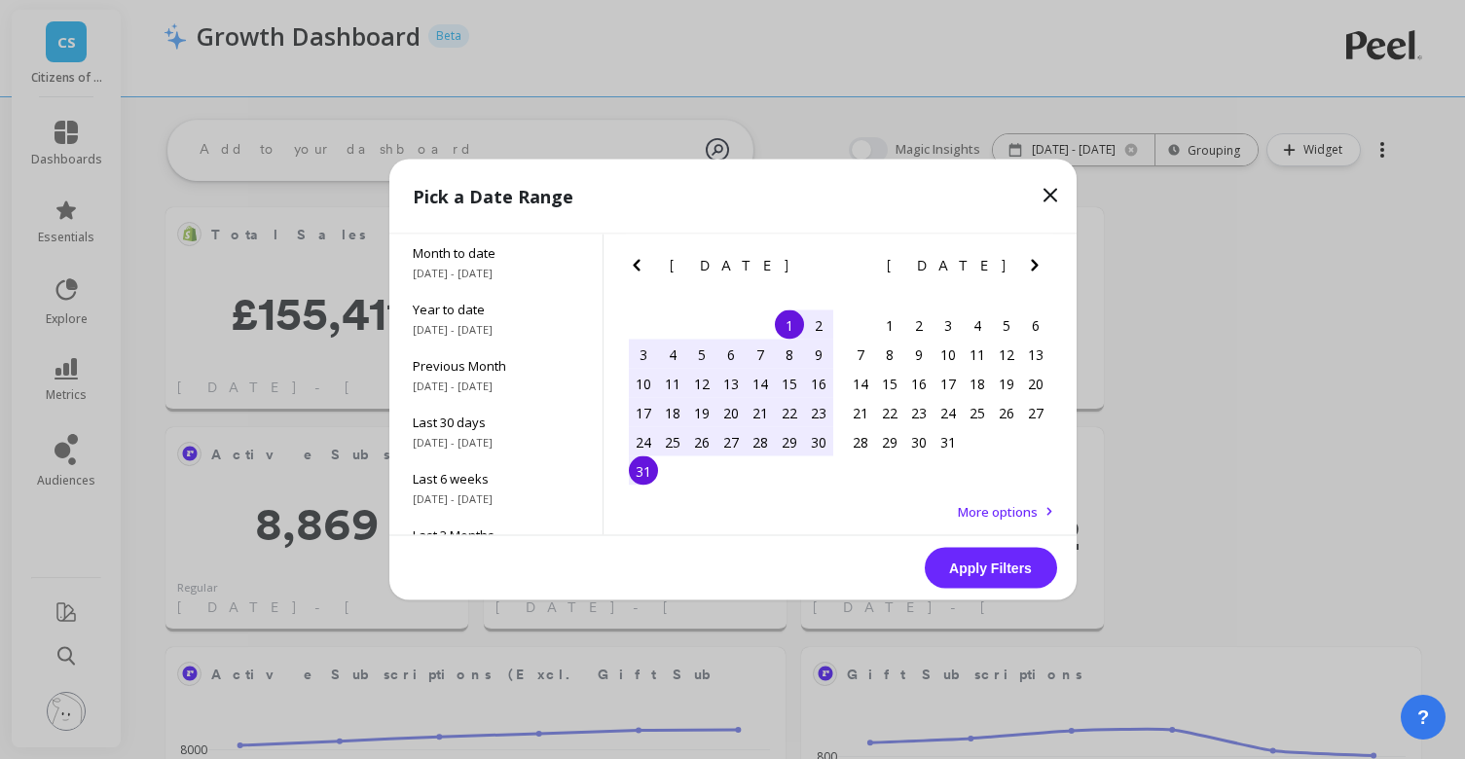
click at [646, 473] on div "31" at bounding box center [643, 471] width 29 height 29
click at [989, 563] on button "Apply Filters" at bounding box center [991, 568] width 132 height 41
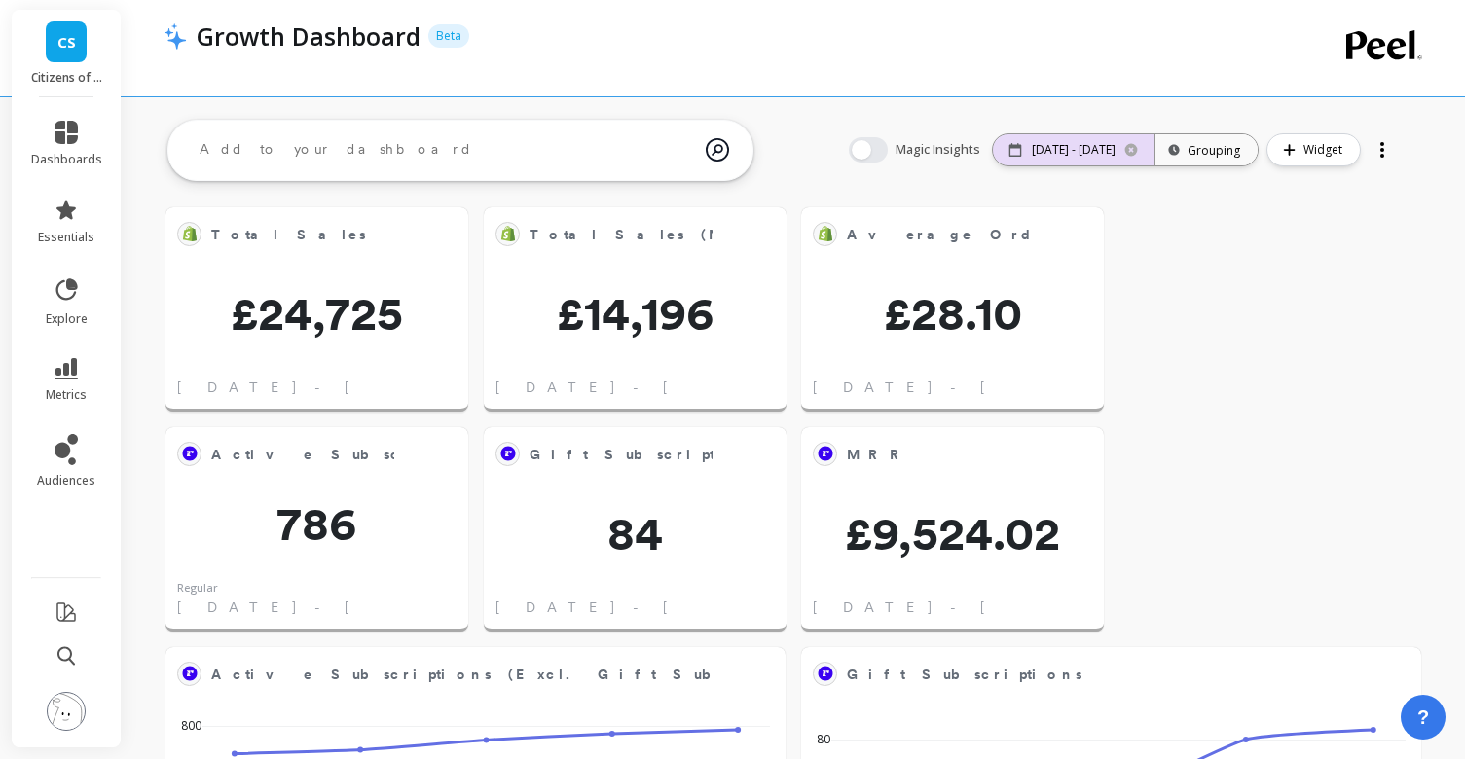
click at [1075, 158] on div "[DATE] - [DATE]" at bounding box center [1074, 149] width 162 height 31
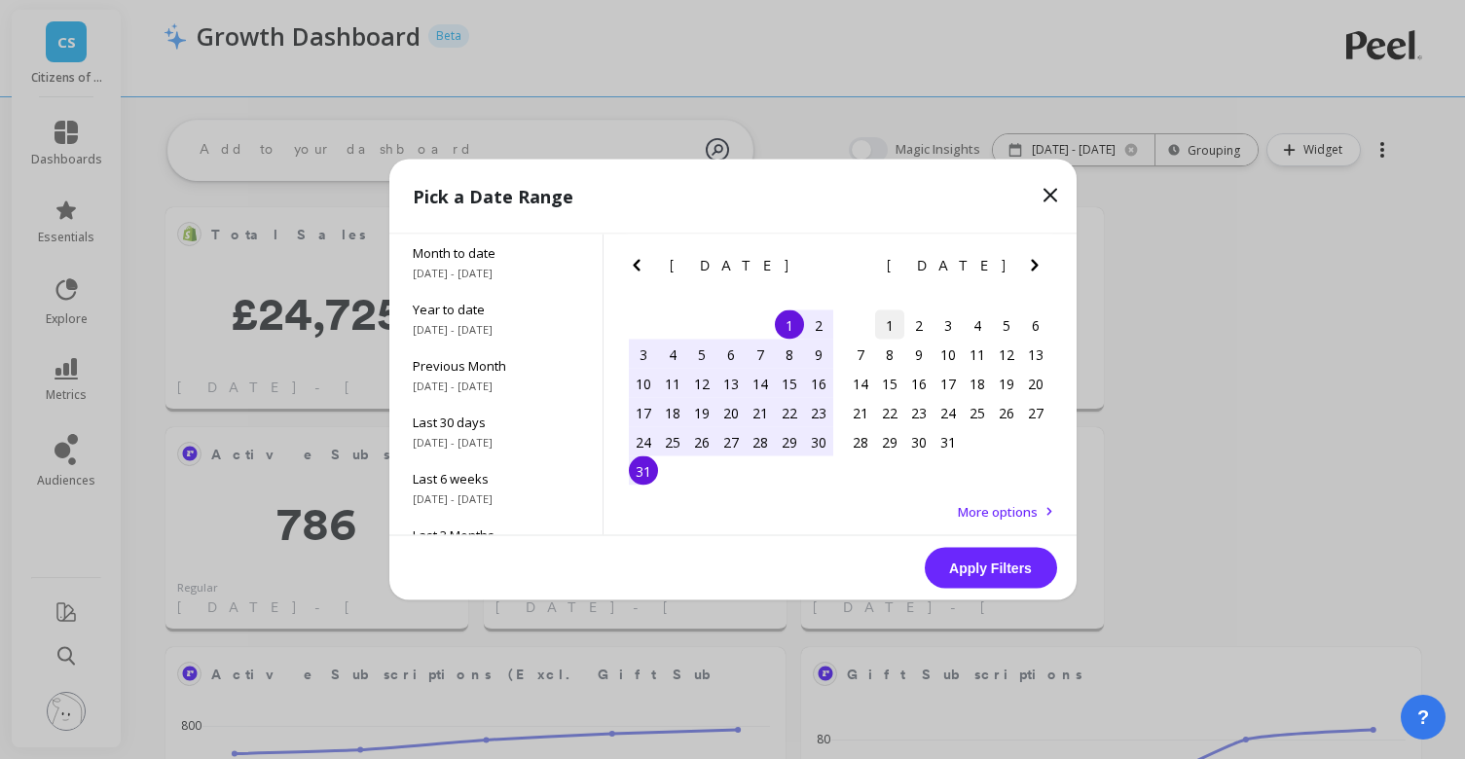
click at [890, 319] on div "1" at bounding box center [889, 325] width 29 height 29
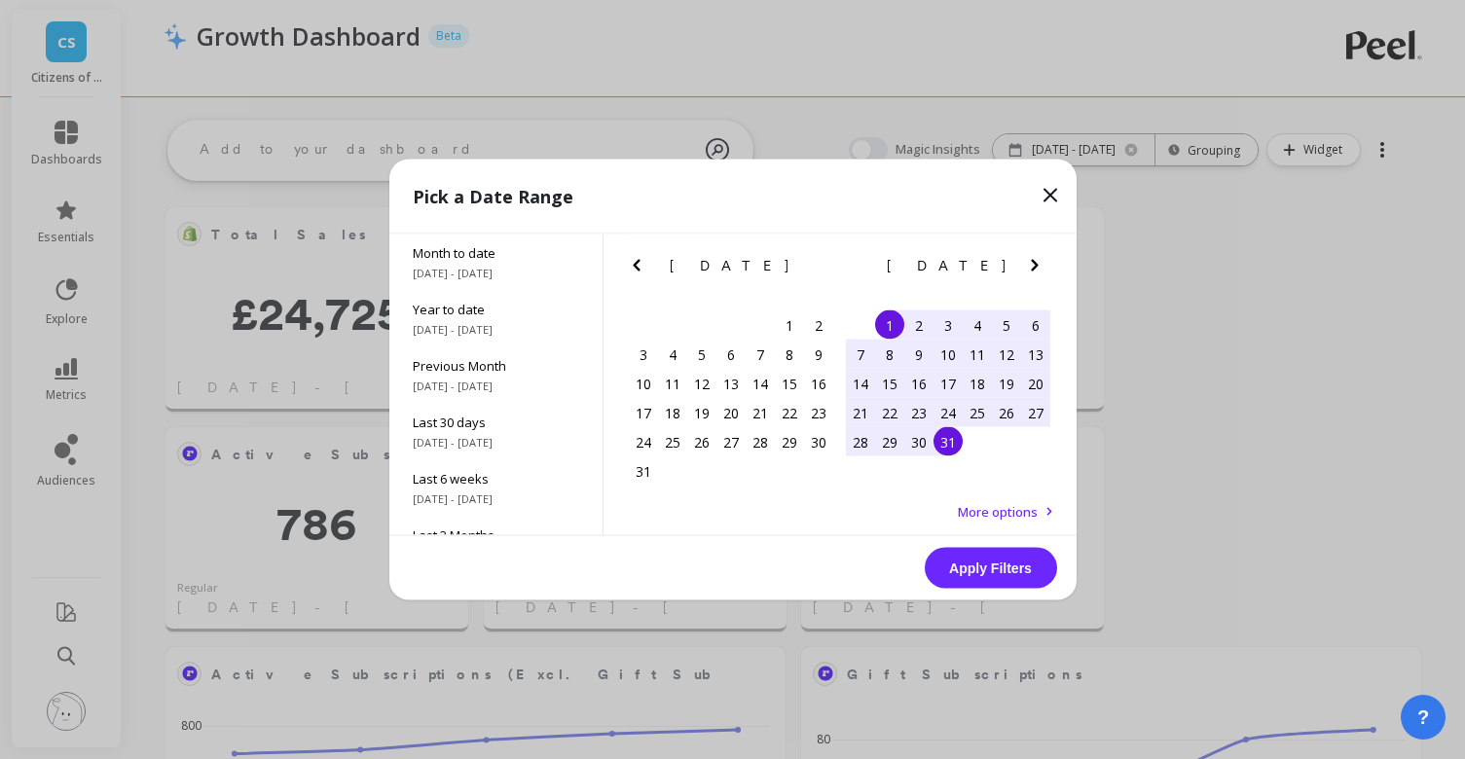
click at [947, 442] on div "31" at bounding box center [948, 441] width 29 height 29
click at [988, 572] on button "Apply Filters" at bounding box center [991, 568] width 132 height 41
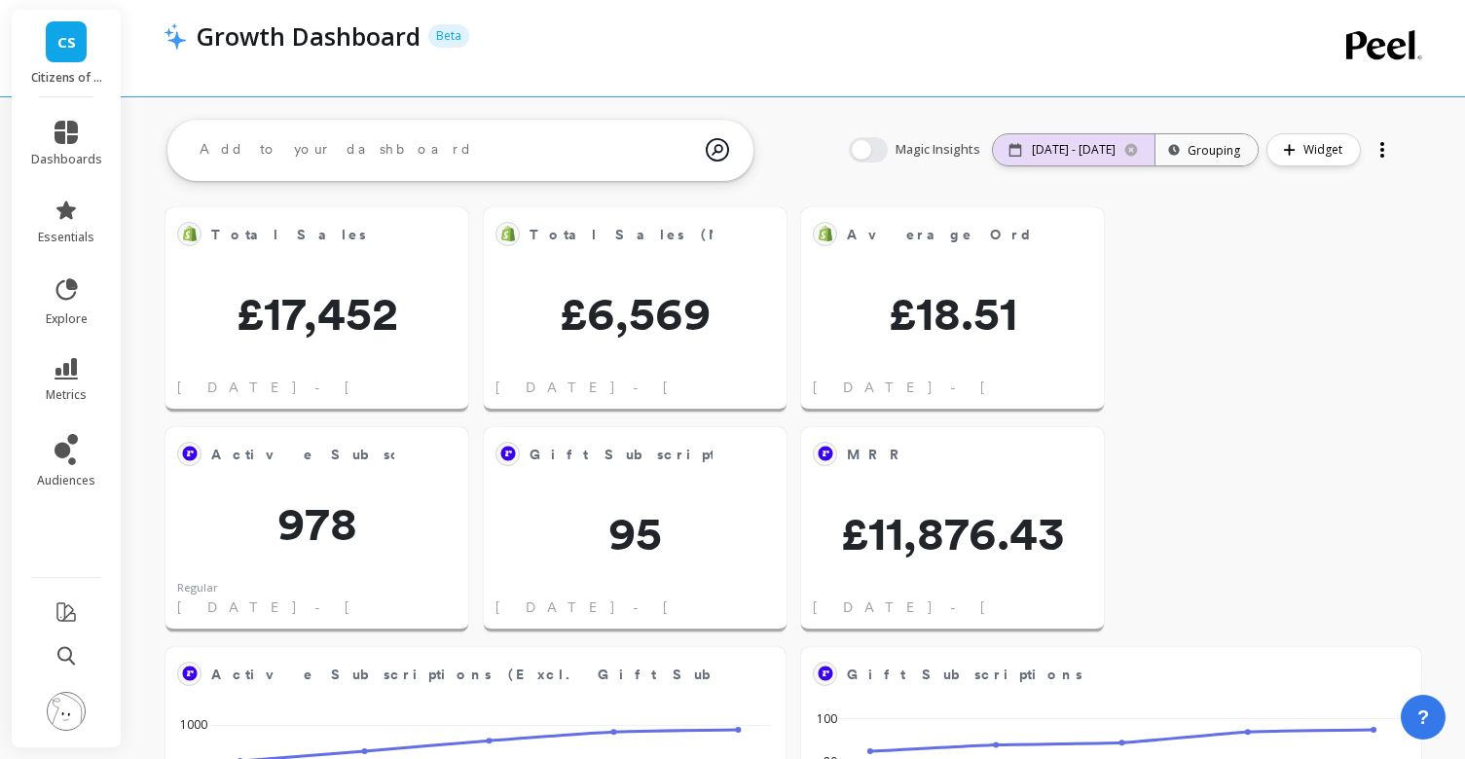
click at [1034, 154] on p "[DATE] - [DATE]" at bounding box center [1074, 150] width 84 height 16
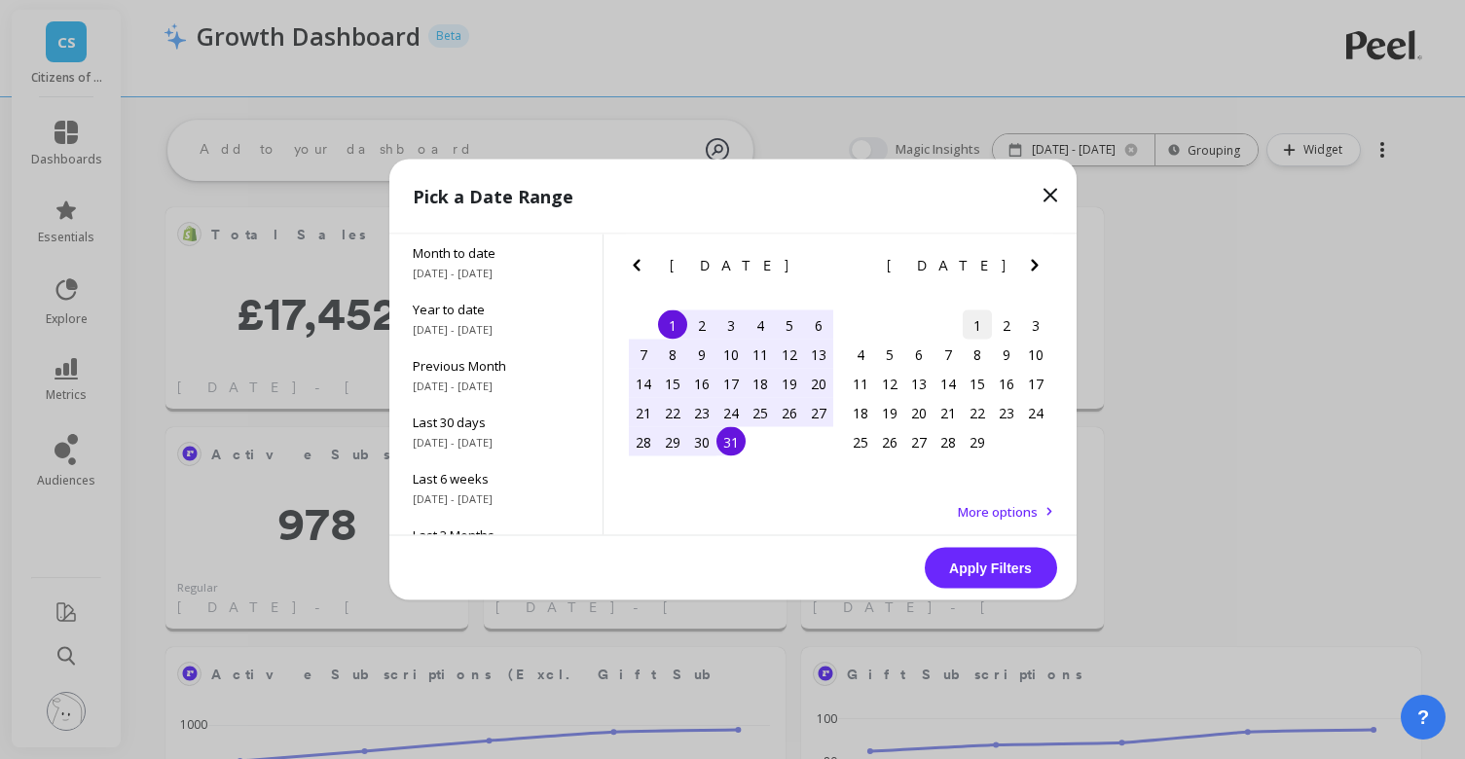
click at [970, 320] on div "1" at bounding box center [977, 325] width 29 height 29
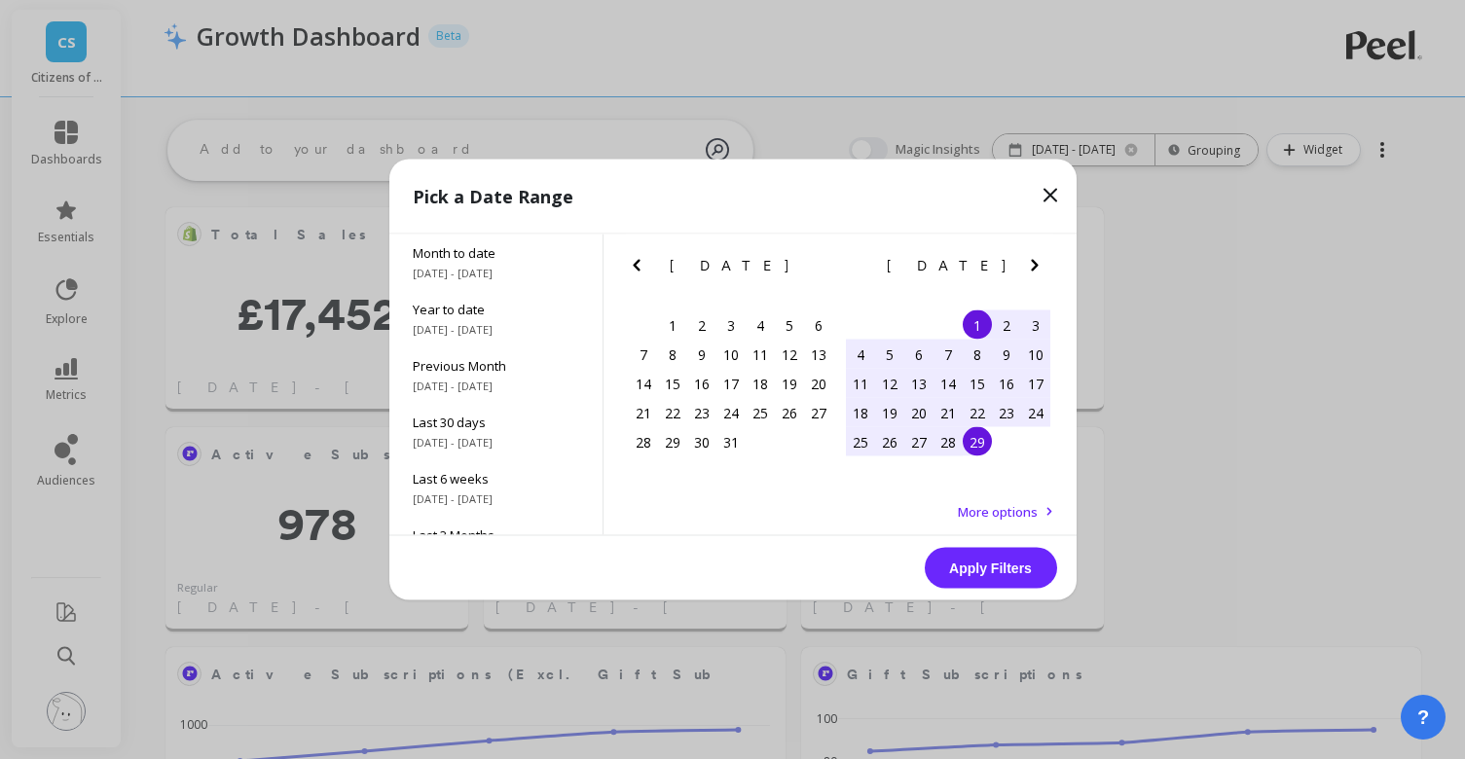
click at [980, 449] on div "29" at bounding box center [977, 441] width 29 height 29
click at [1016, 562] on button "Apply Filters" at bounding box center [991, 568] width 132 height 41
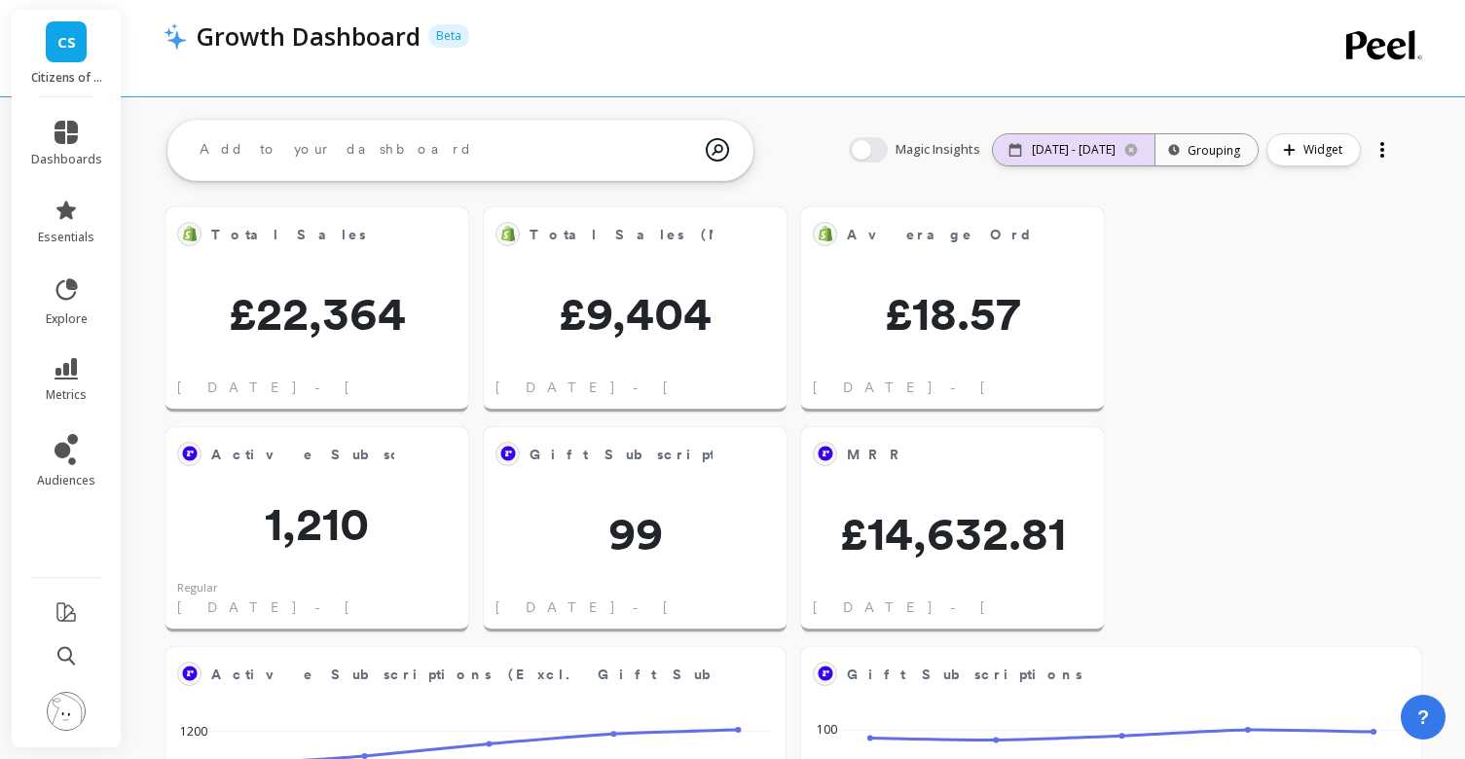
click at [1062, 145] on p "[DATE] - [DATE]" at bounding box center [1074, 150] width 84 height 16
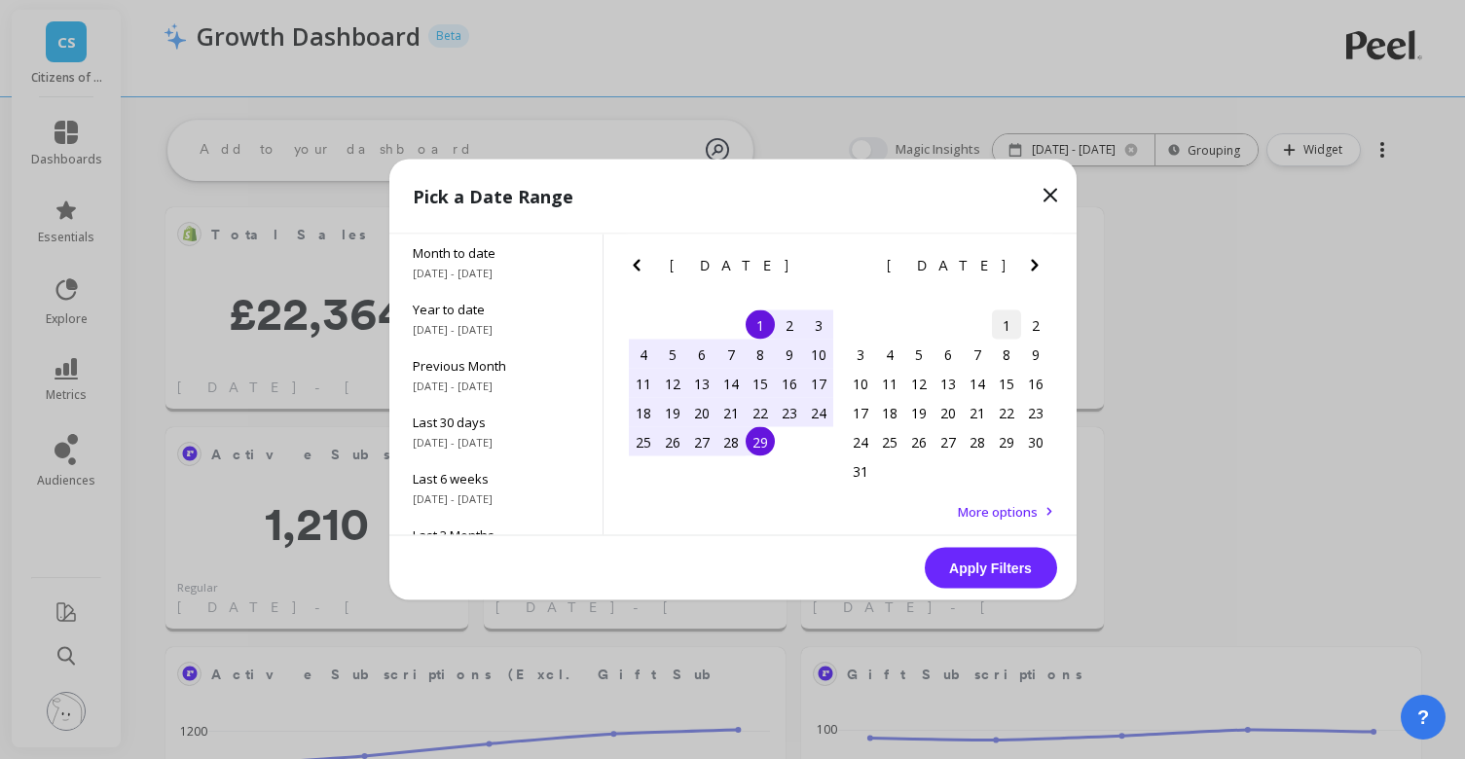
click at [1014, 314] on div "1" at bounding box center [1006, 325] width 29 height 29
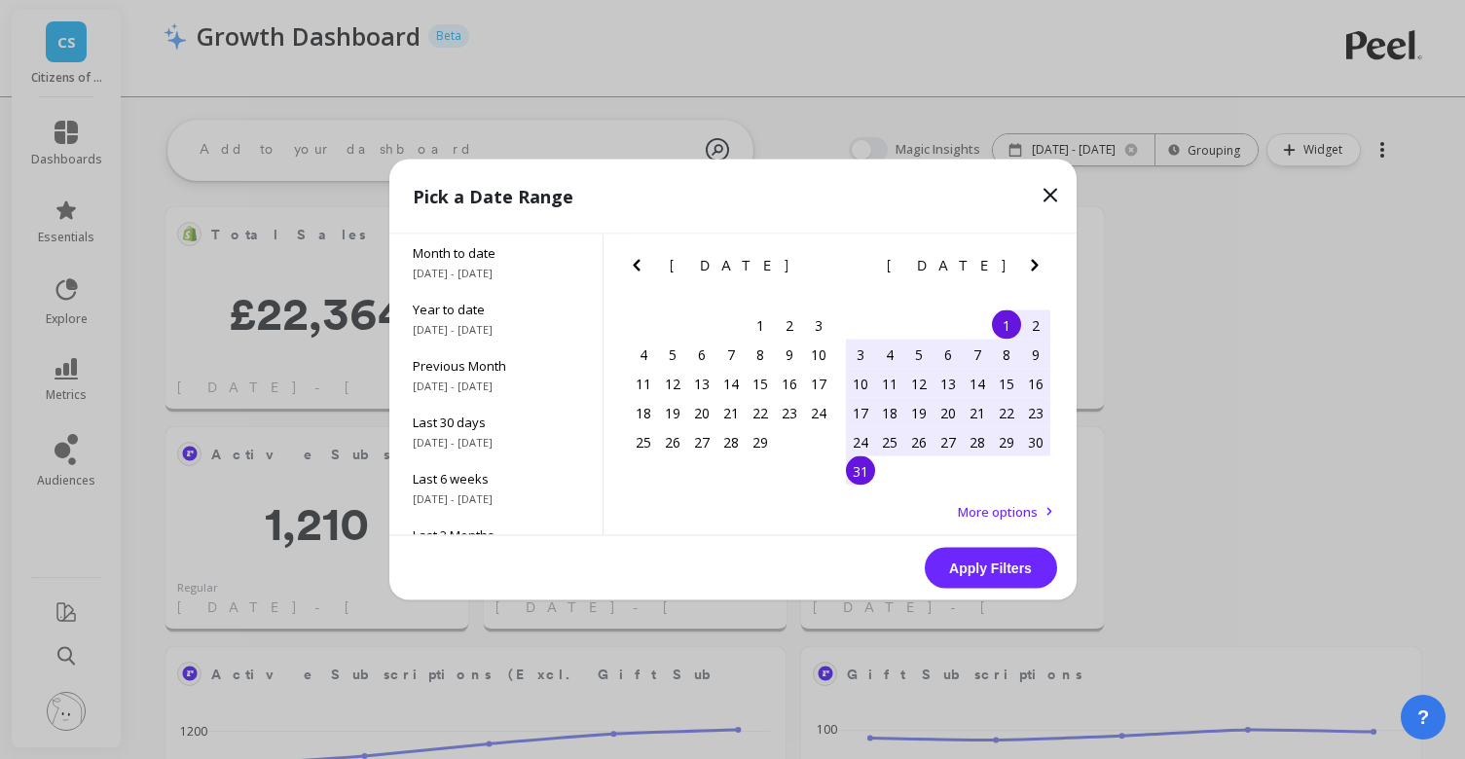
click at [867, 468] on div "31" at bounding box center [860, 471] width 29 height 29
click at [1003, 572] on button "Apply Filters" at bounding box center [991, 568] width 132 height 41
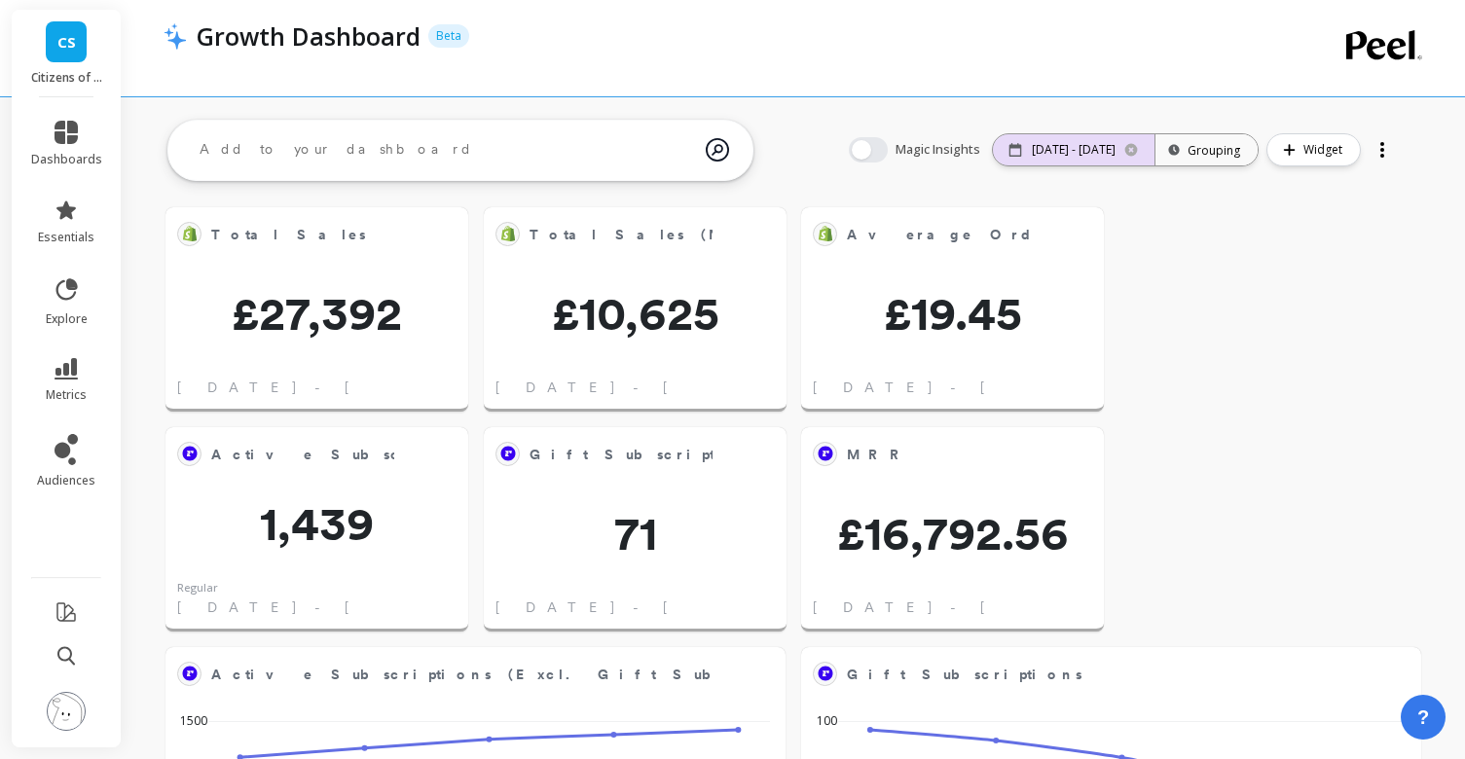
click at [1057, 142] on p "[DATE] - [DATE]" at bounding box center [1074, 150] width 84 height 16
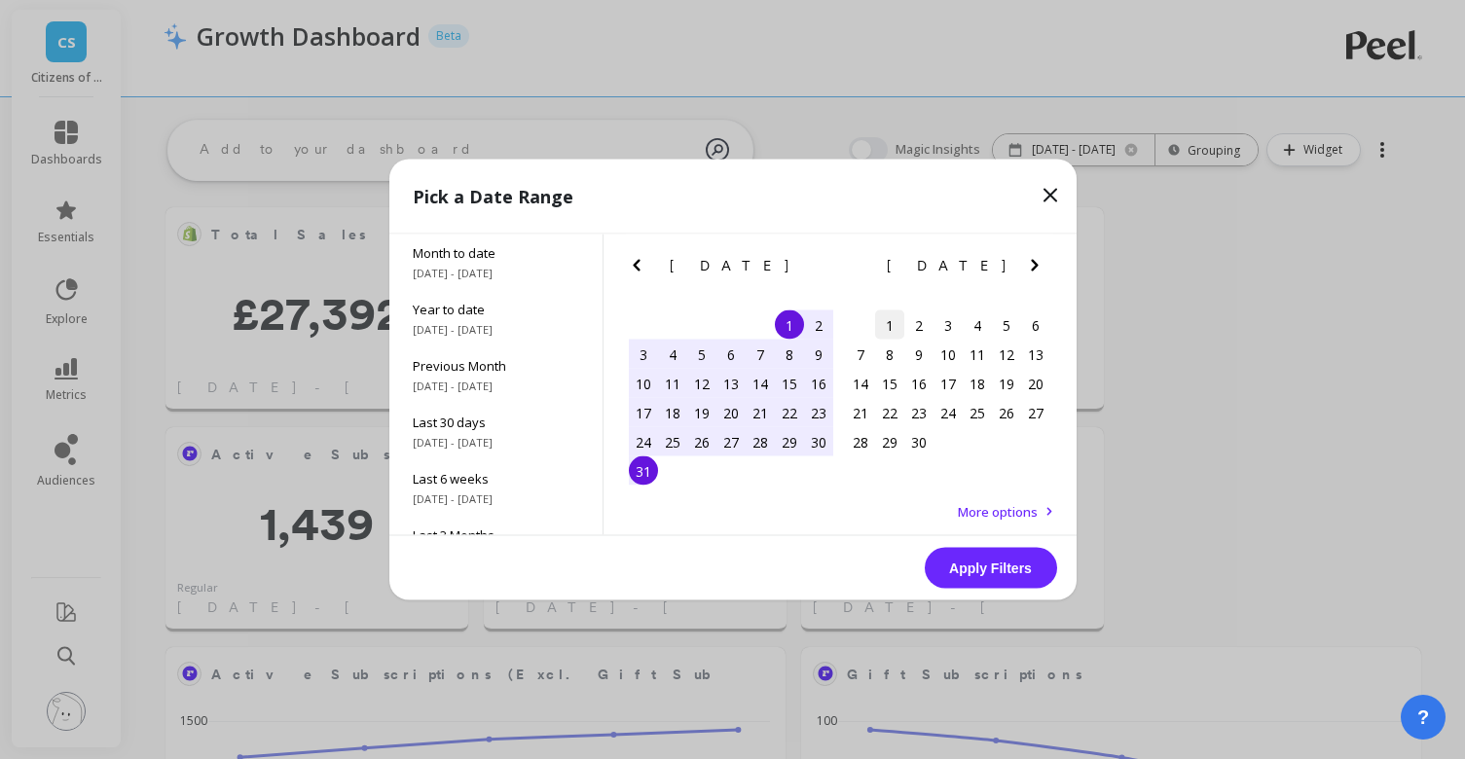
click at [892, 322] on div "1" at bounding box center [889, 325] width 29 height 29
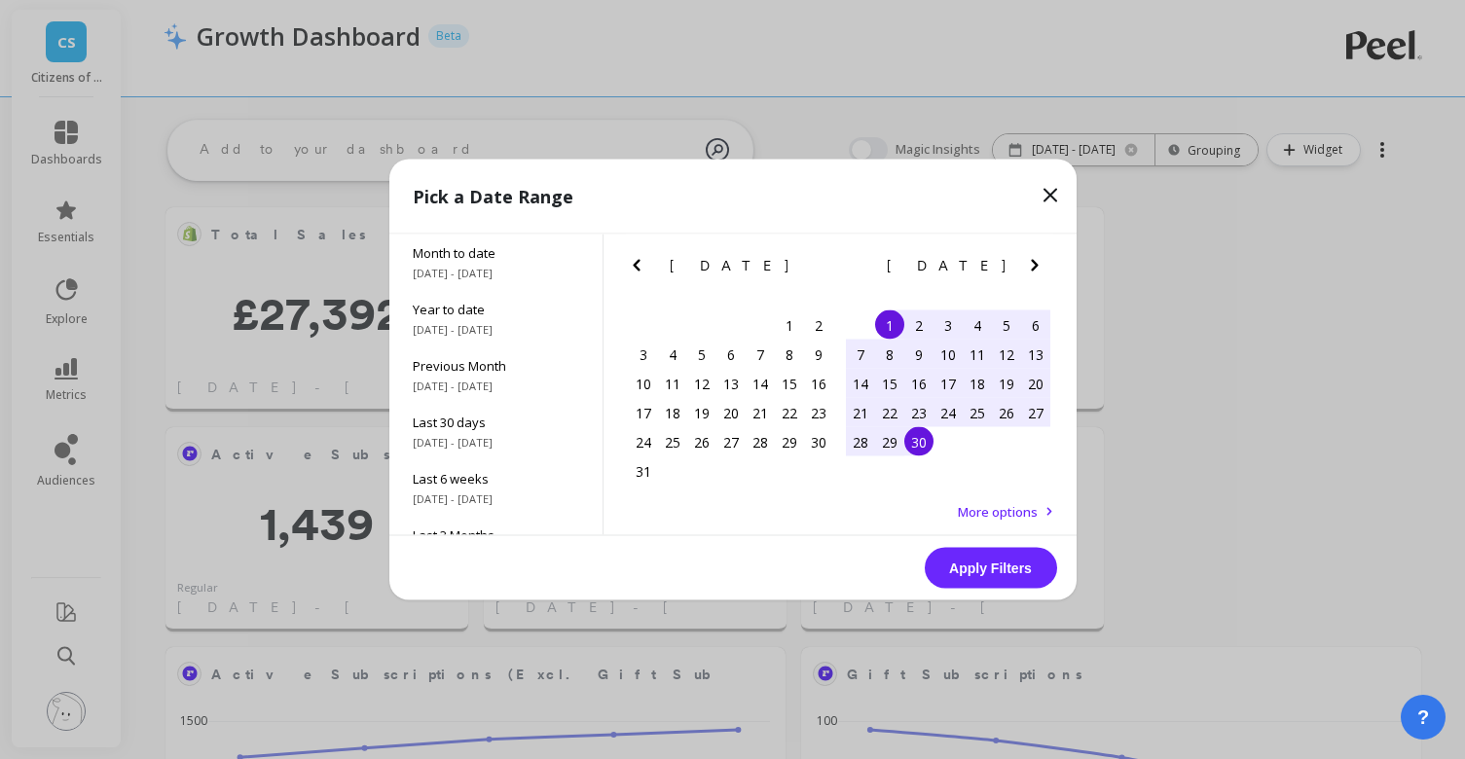
click at [924, 439] on div "30" at bounding box center [918, 441] width 29 height 29
click at [1000, 574] on button "Apply Filters" at bounding box center [991, 568] width 132 height 41
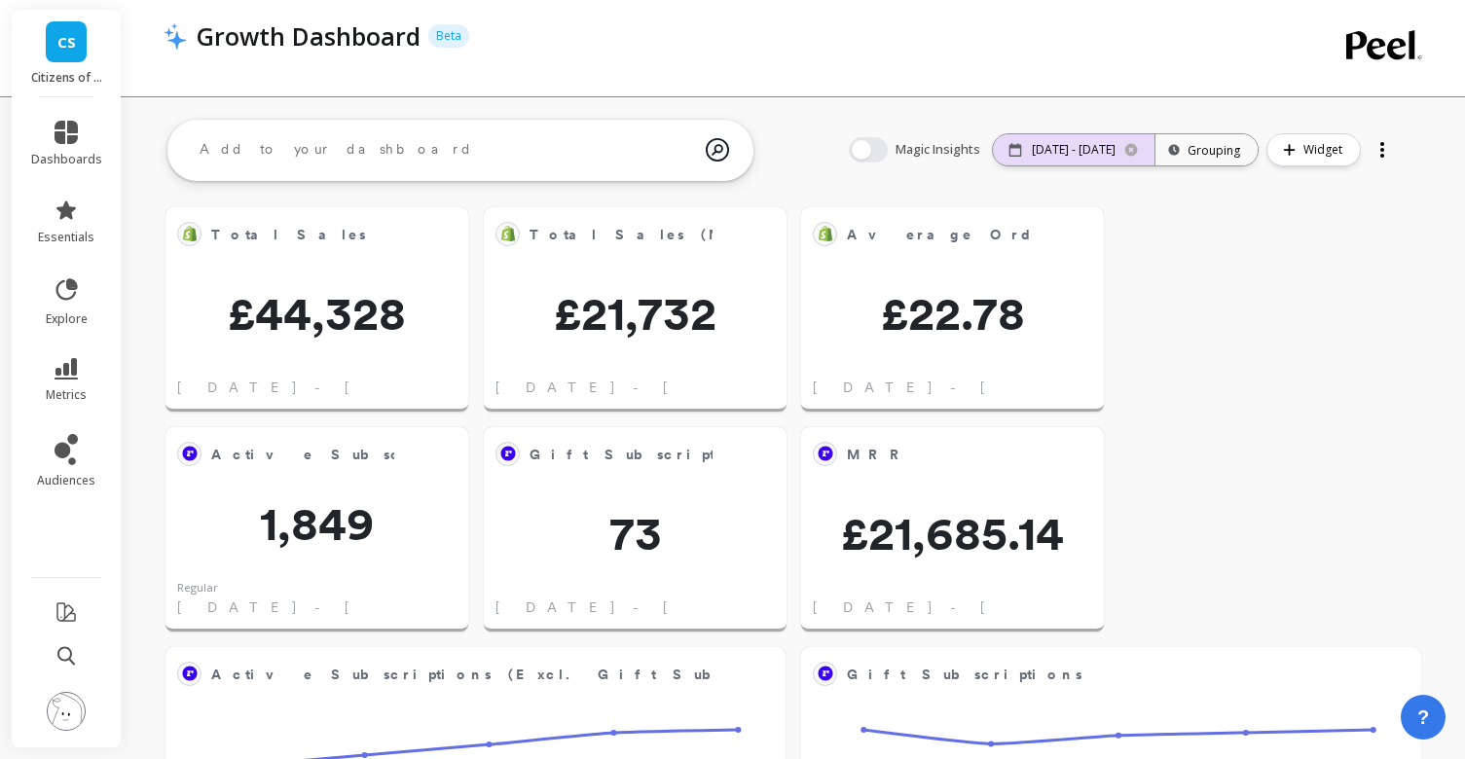
click at [1048, 139] on div "[DATE] - [DATE]" at bounding box center [1074, 149] width 162 height 31
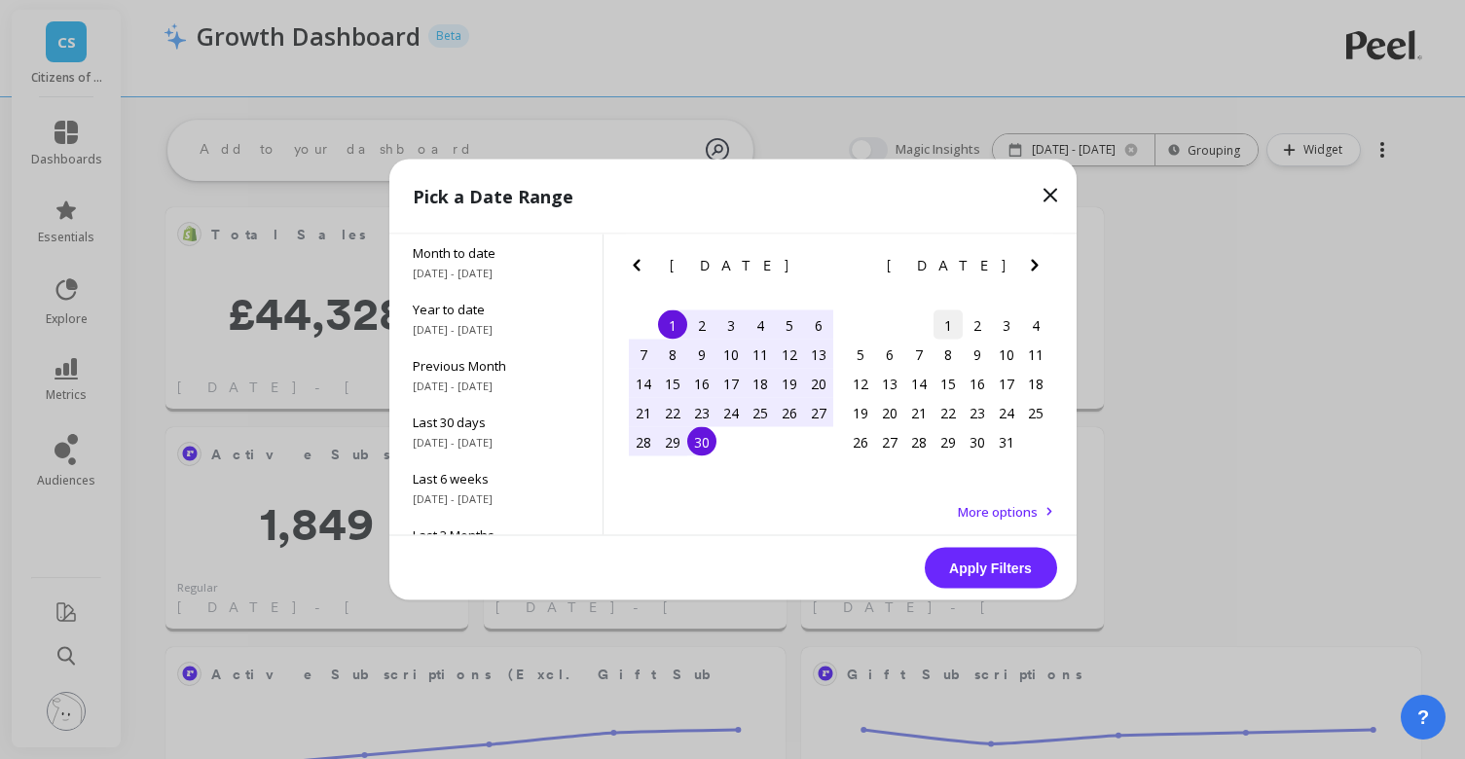
click at [950, 317] on div "1" at bounding box center [948, 325] width 29 height 29
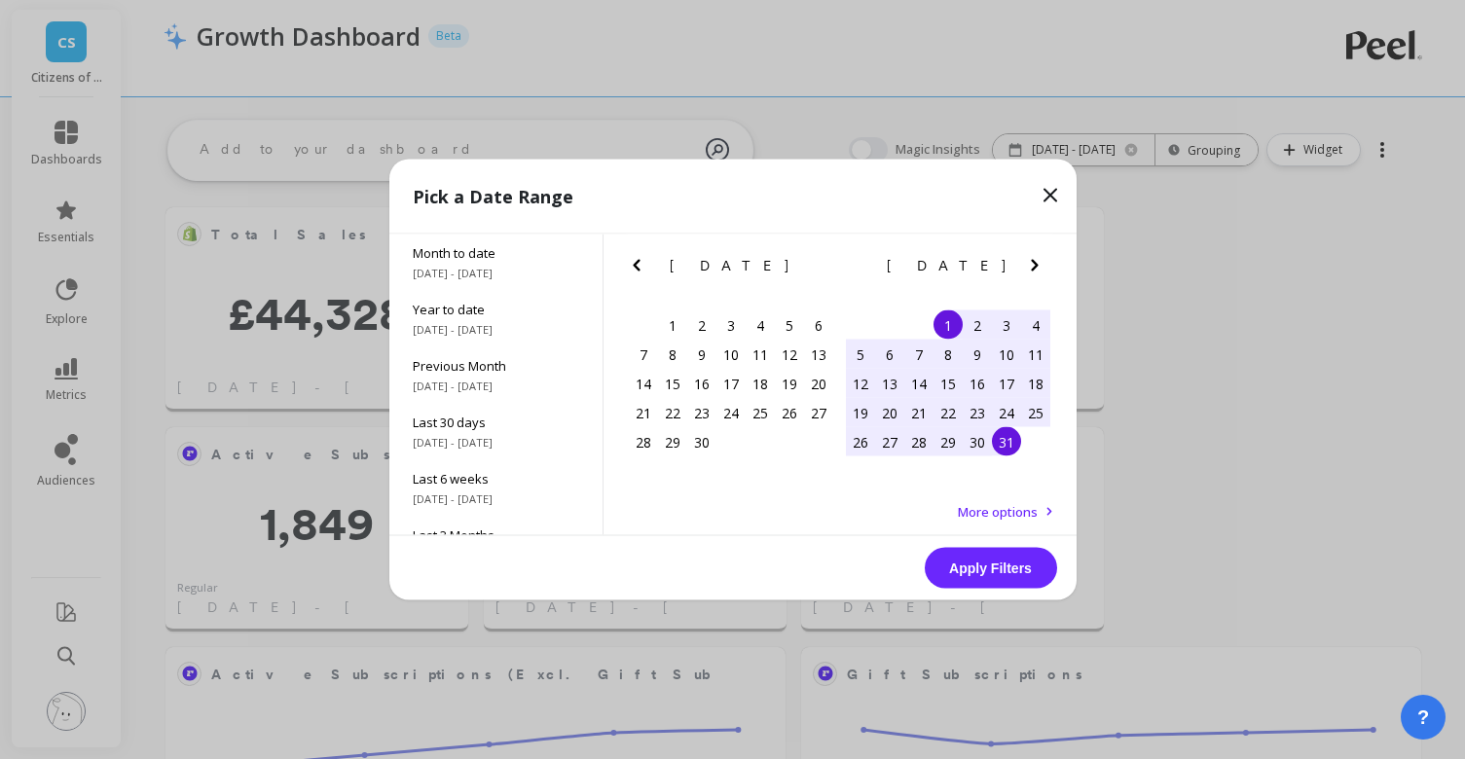
click at [1010, 443] on div "31" at bounding box center [1006, 441] width 29 height 29
click at [1014, 563] on button "Apply Filters" at bounding box center [991, 568] width 132 height 41
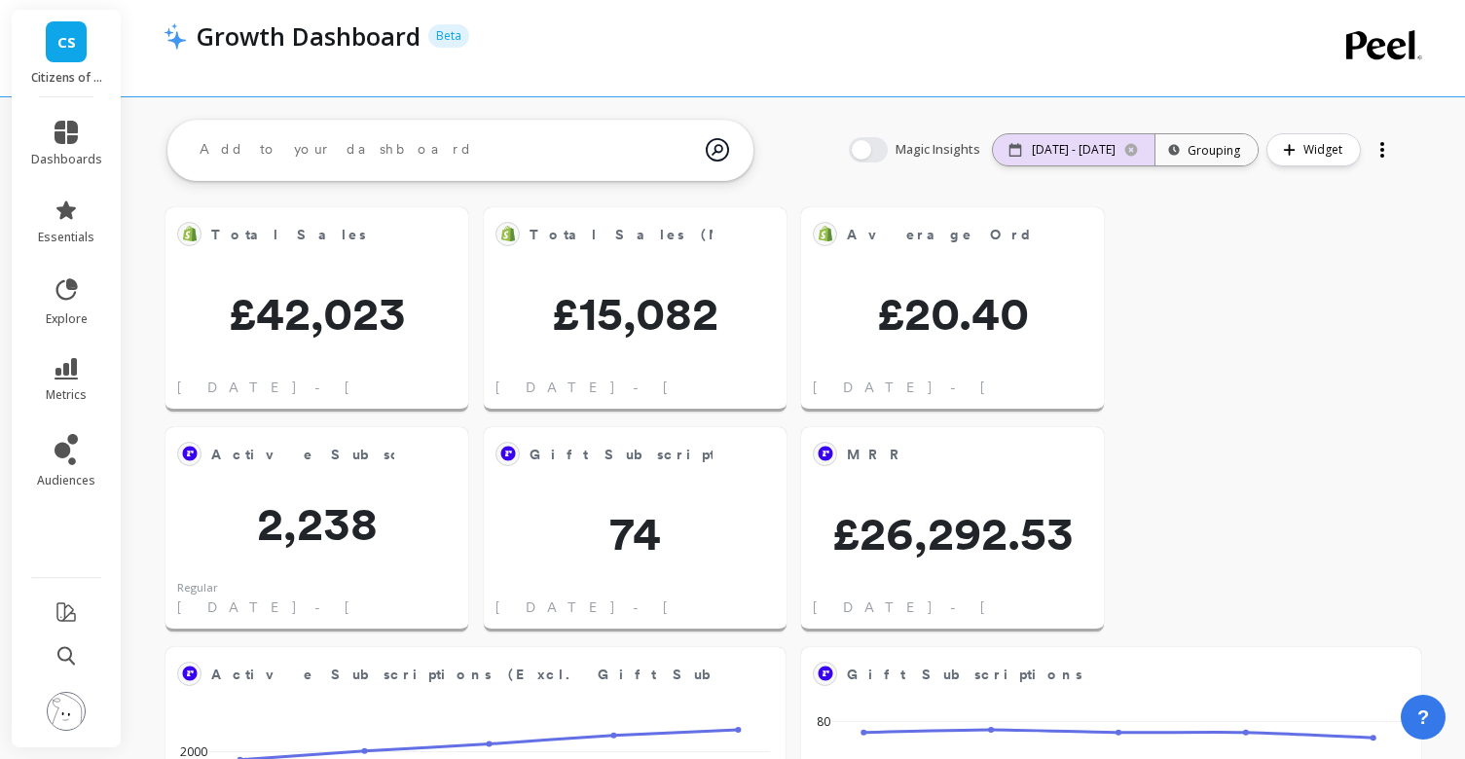
click at [1096, 150] on p "[DATE] - [DATE]" at bounding box center [1074, 150] width 84 height 16
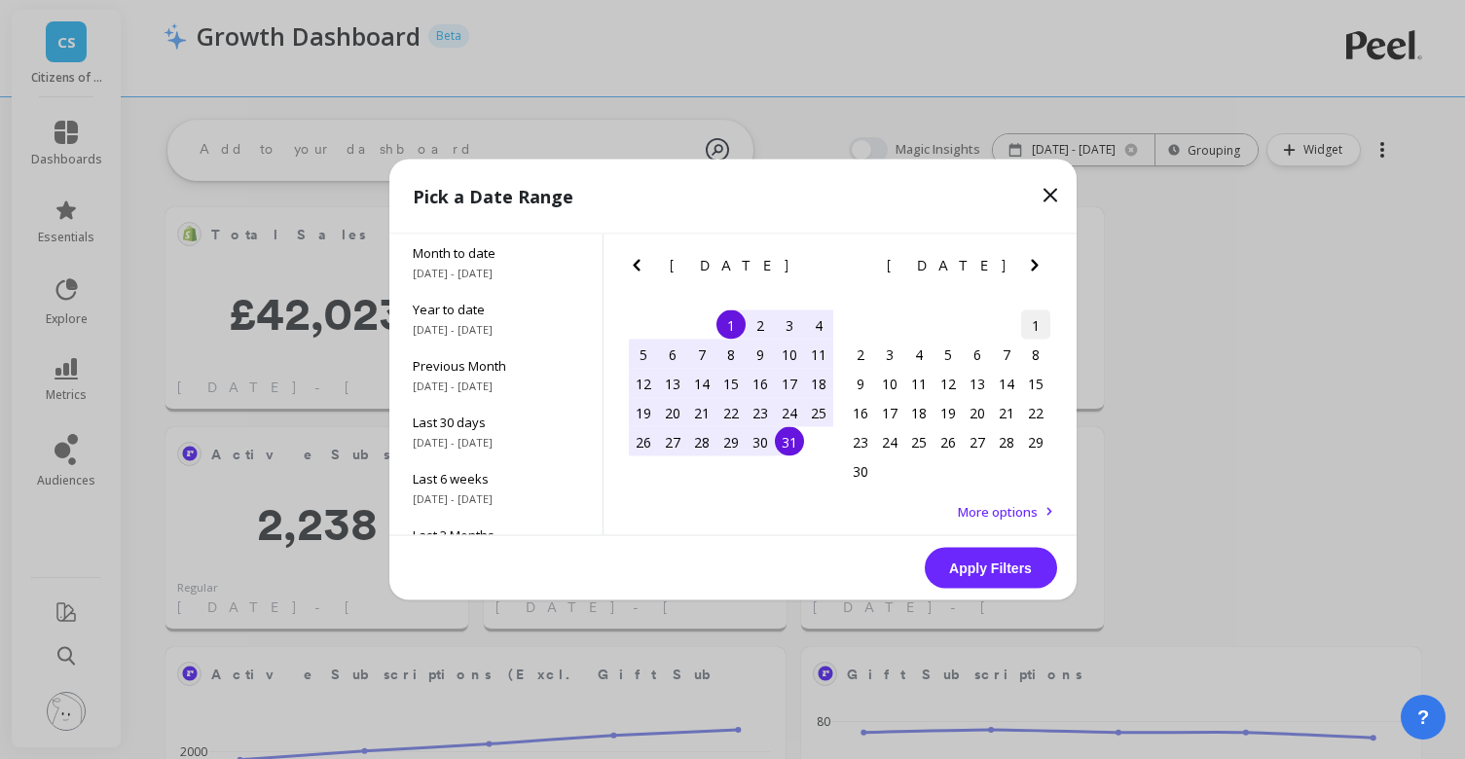
click at [1029, 321] on div "1" at bounding box center [1035, 325] width 29 height 29
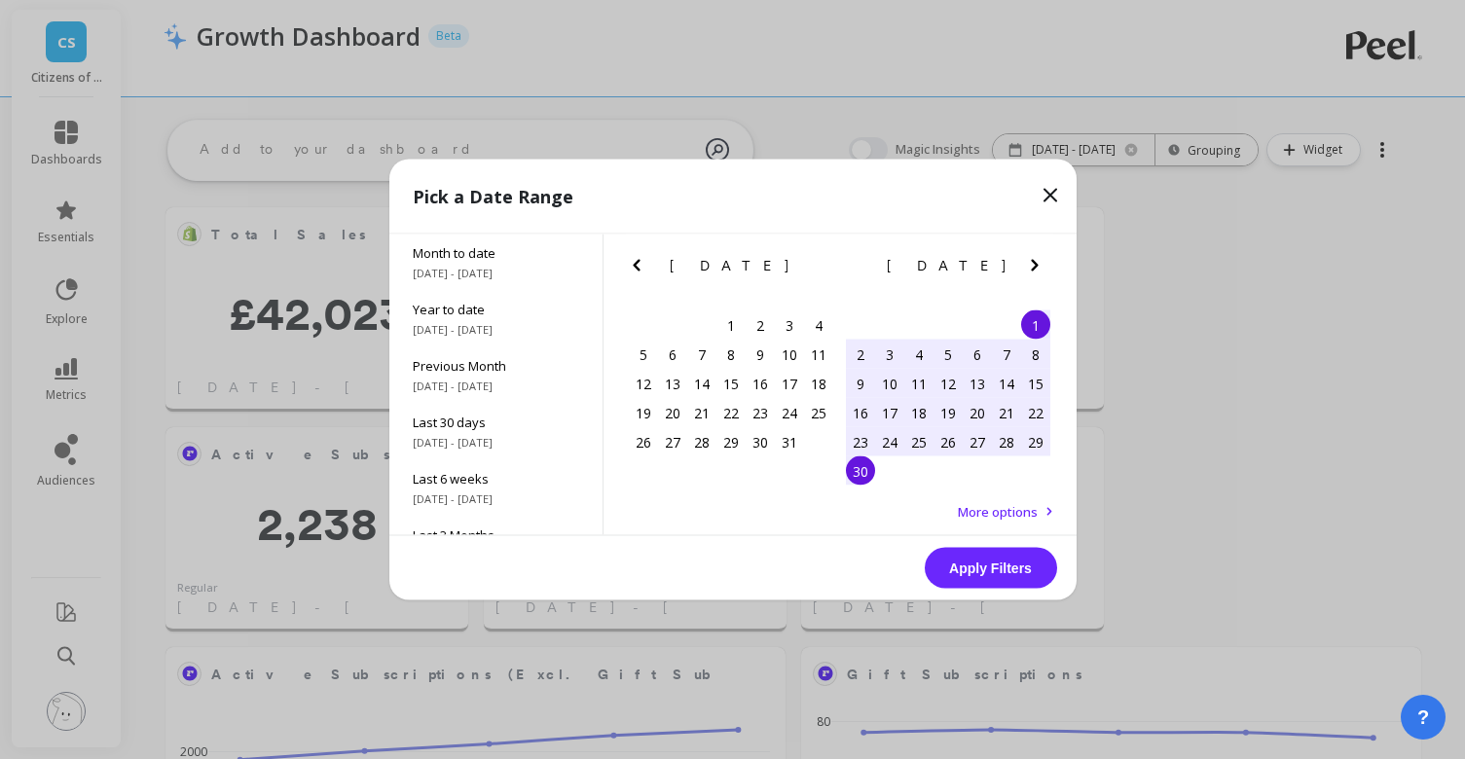
click at [867, 473] on div "30" at bounding box center [860, 471] width 29 height 29
click at [982, 567] on button "Apply Filters" at bounding box center [991, 568] width 132 height 41
